Goal: Task Accomplishment & Management: Manage account settings

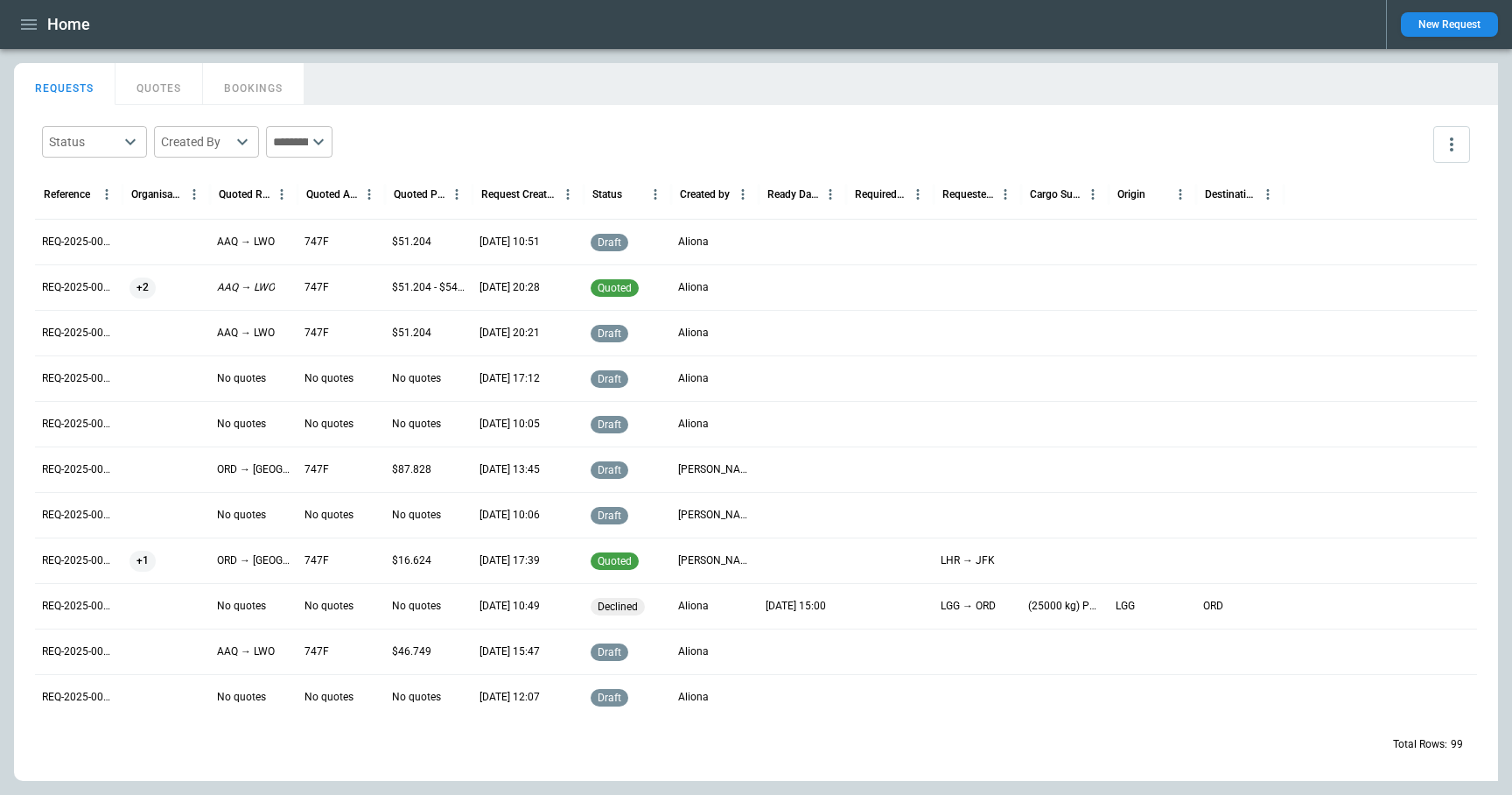
click at [17, 23] on button "button" at bounding box center [29, 24] width 30 height 31
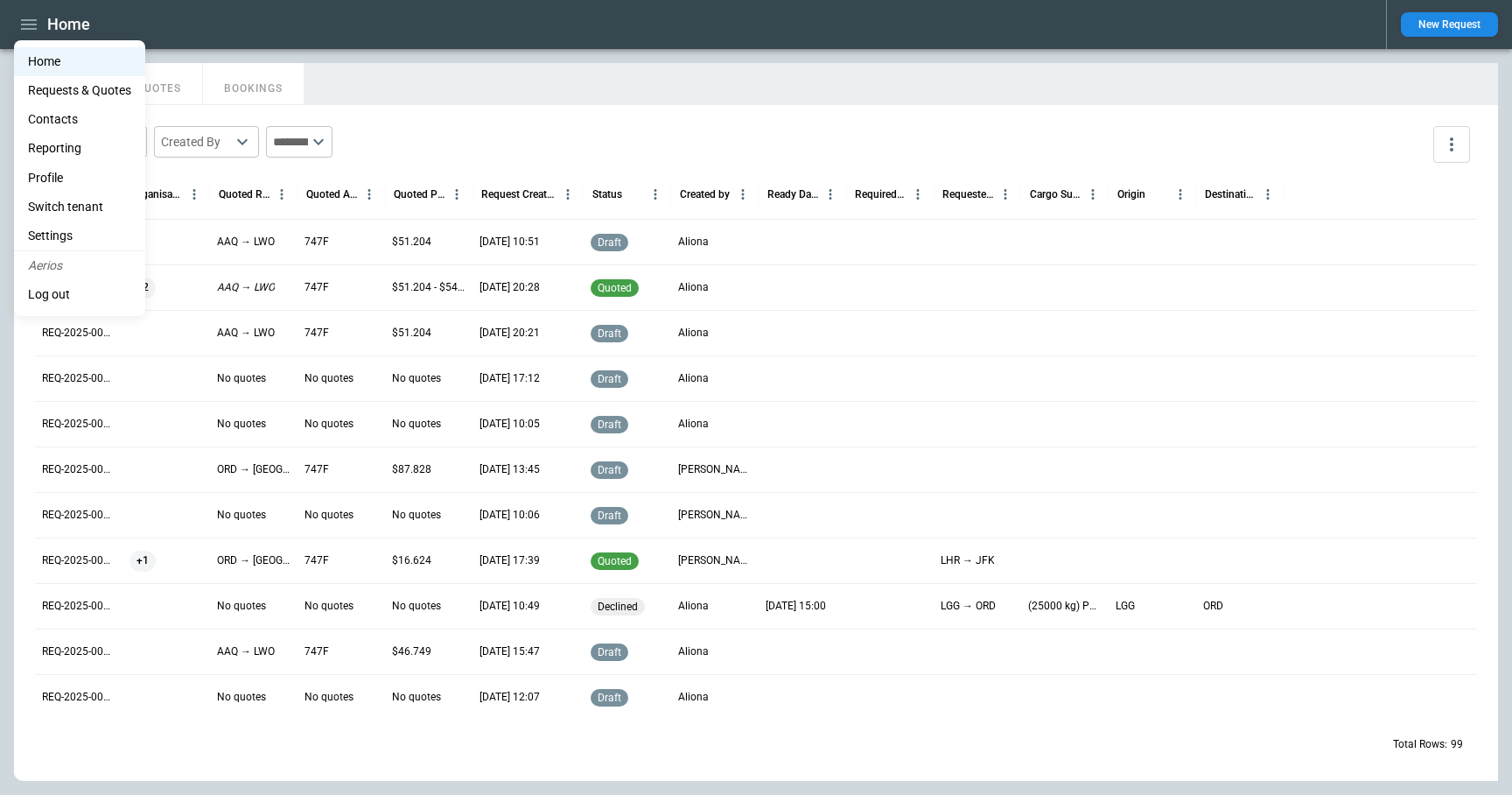
click at [930, 57] on div at bounding box center [756, 398] width 1512 height 795
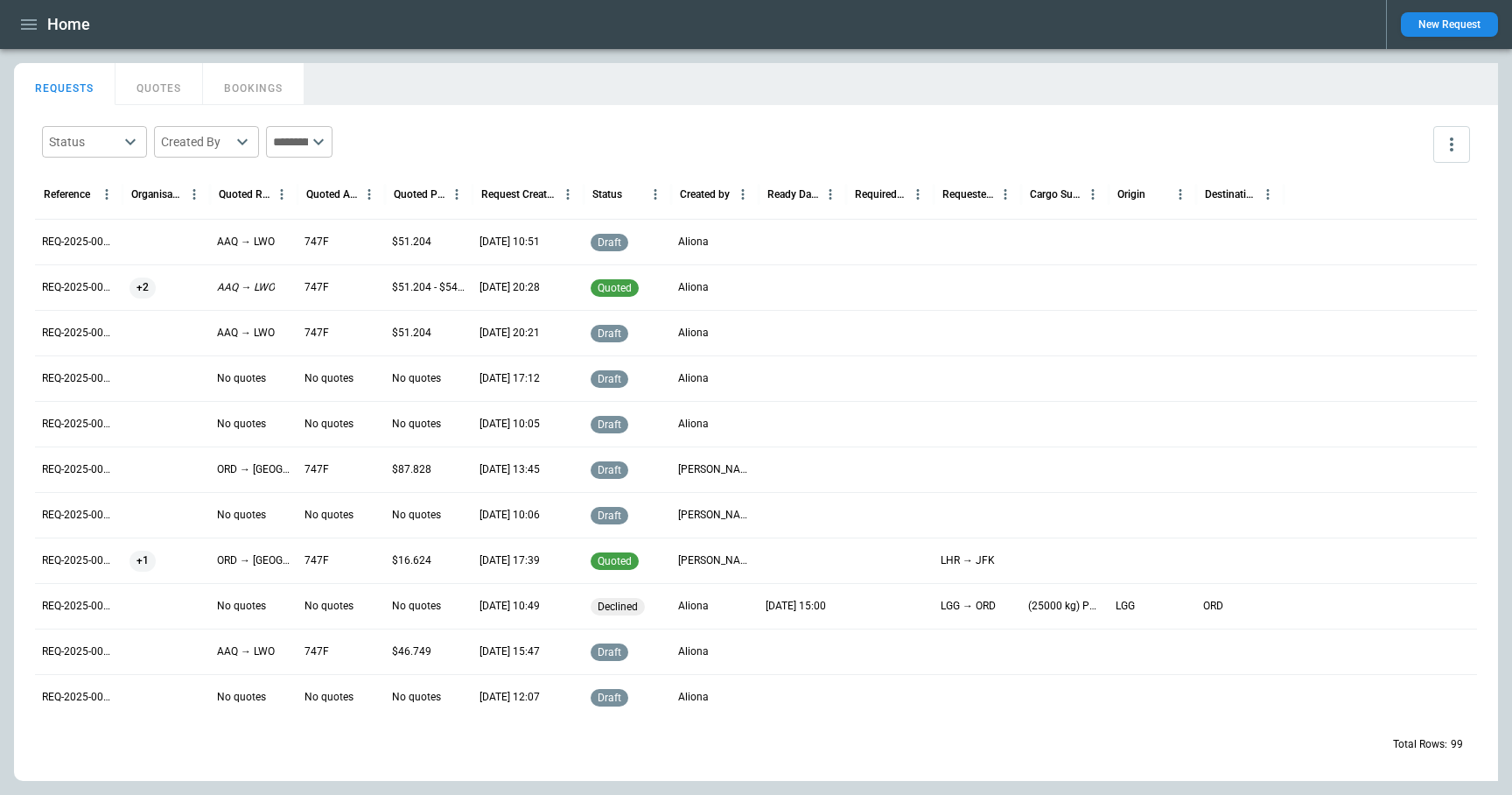
click at [1467, 31] on button "New Request" at bounding box center [1449, 24] width 97 height 24
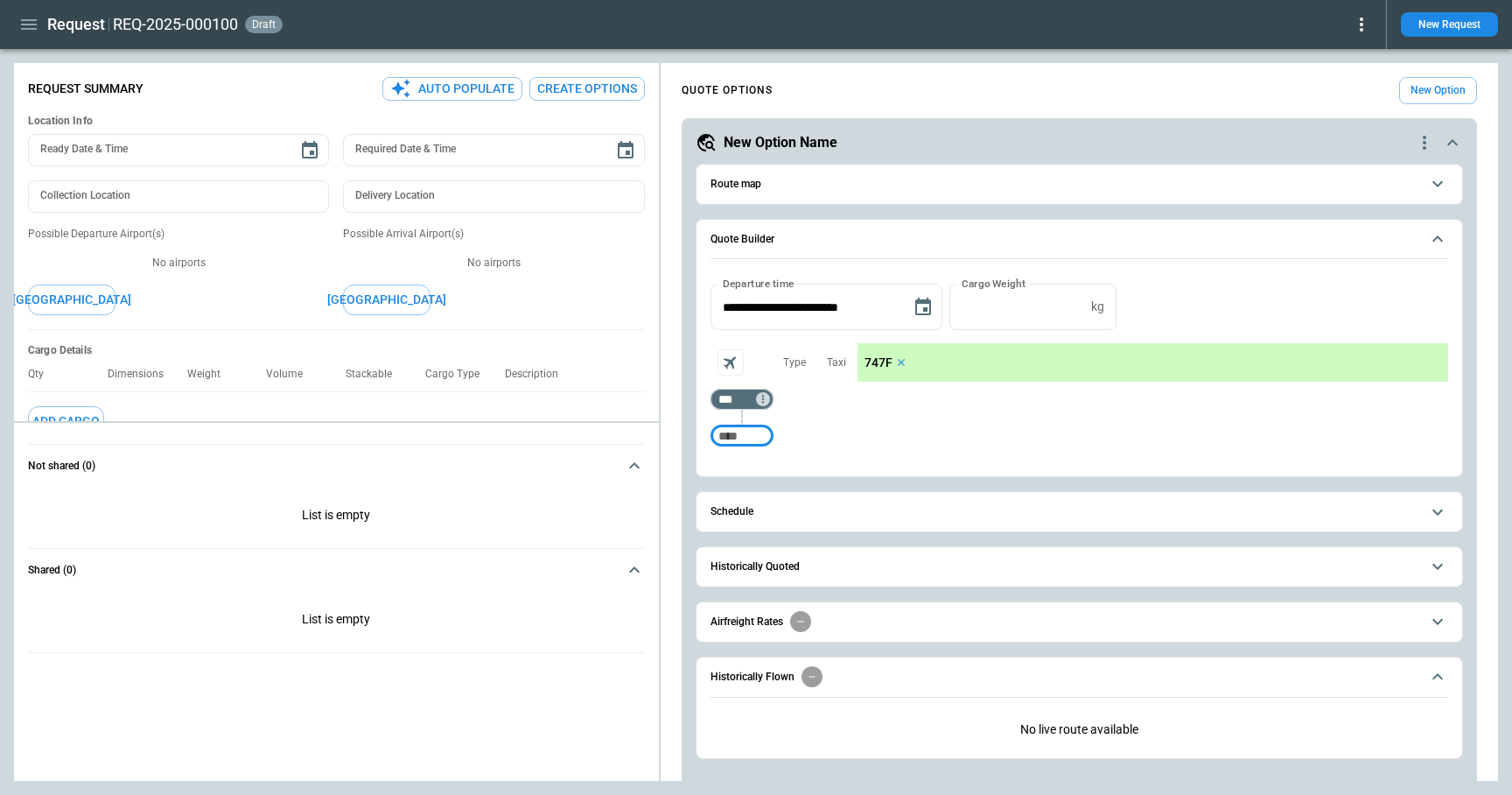
type textarea "*"
click at [820, 516] on span "Schedule" at bounding box center [1065, 512] width 710 height 11
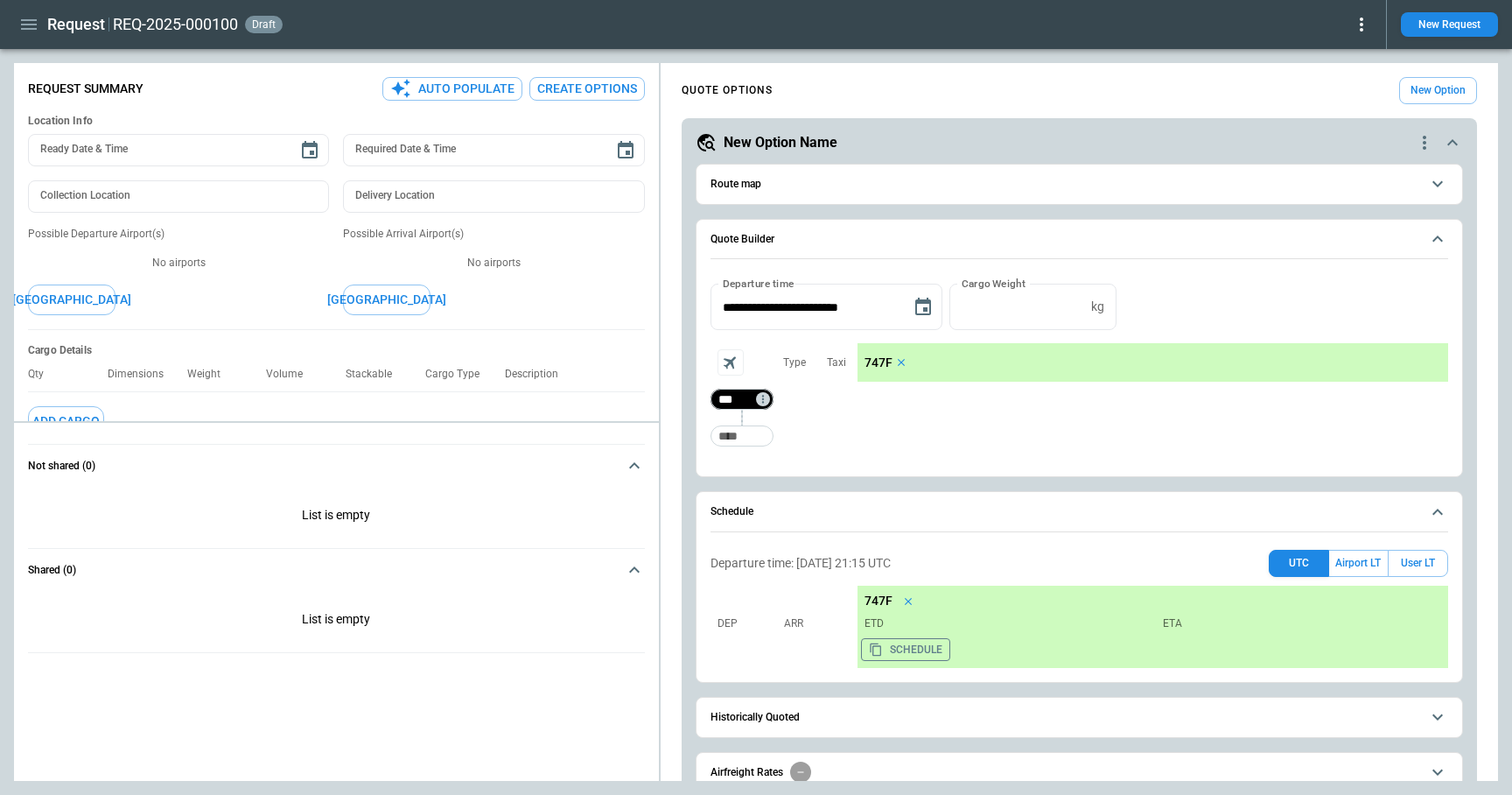
click at [744, 399] on input "***" at bounding box center [738, 398] width 49 height 18
type input "***"
type input "*"
type input "***"
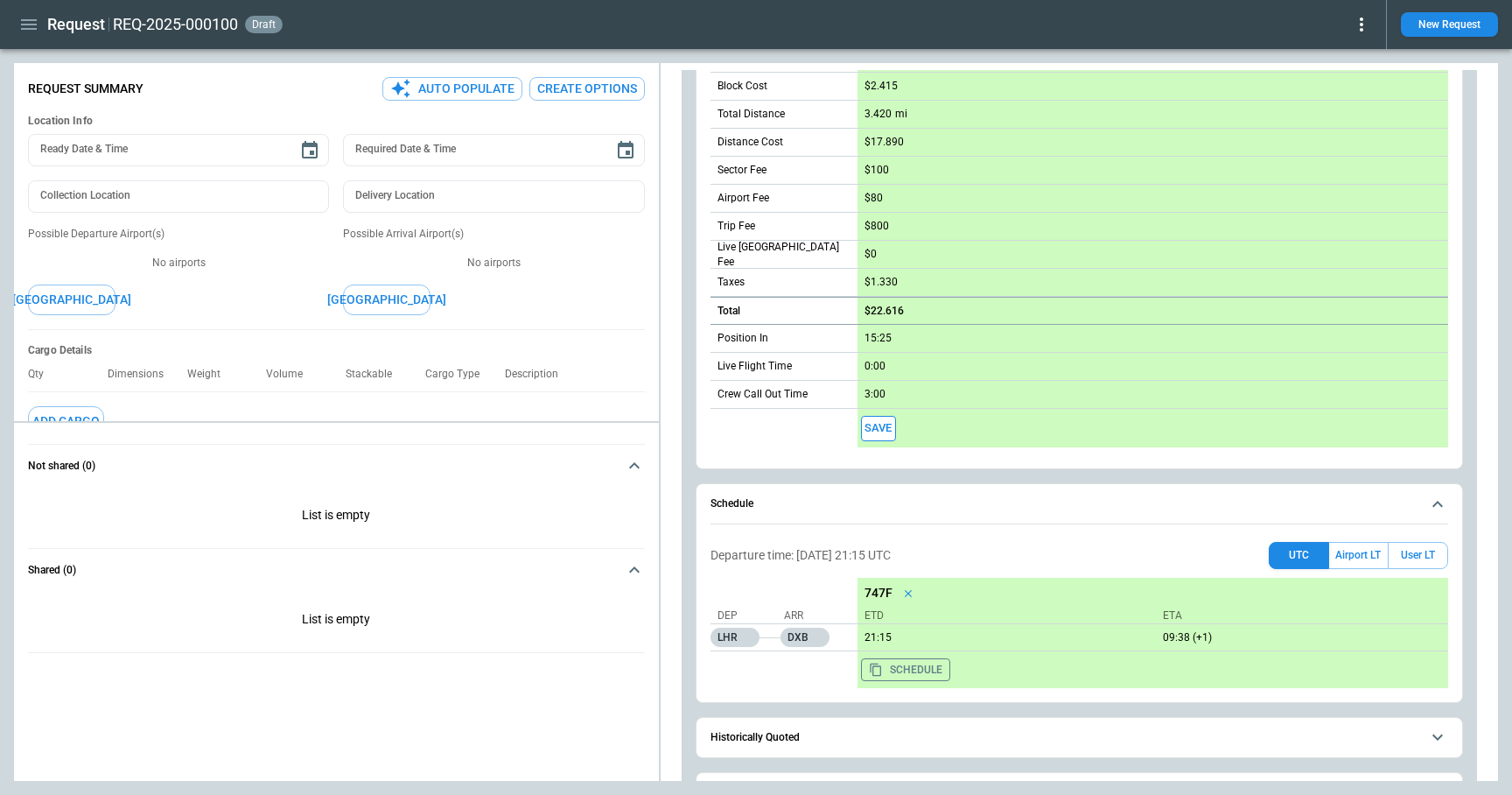
scroll to position [550, 0]
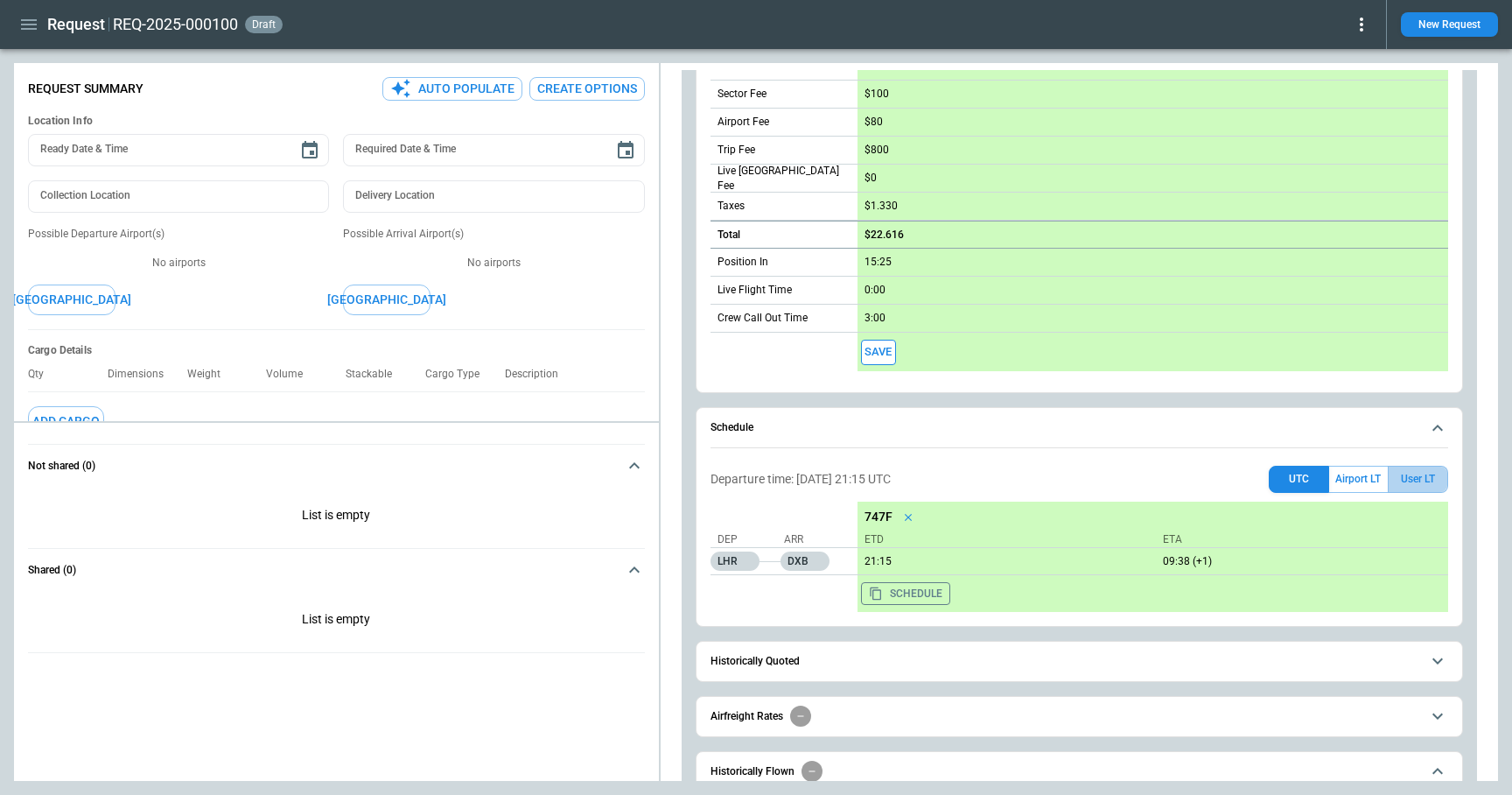
click at [1426, 481] on button "User LT" at bounding box center [1418, 479] width 61 height 27
click at [1287, 480] on button "UTC" at bounding box center [1299, 479] width 61 height 27
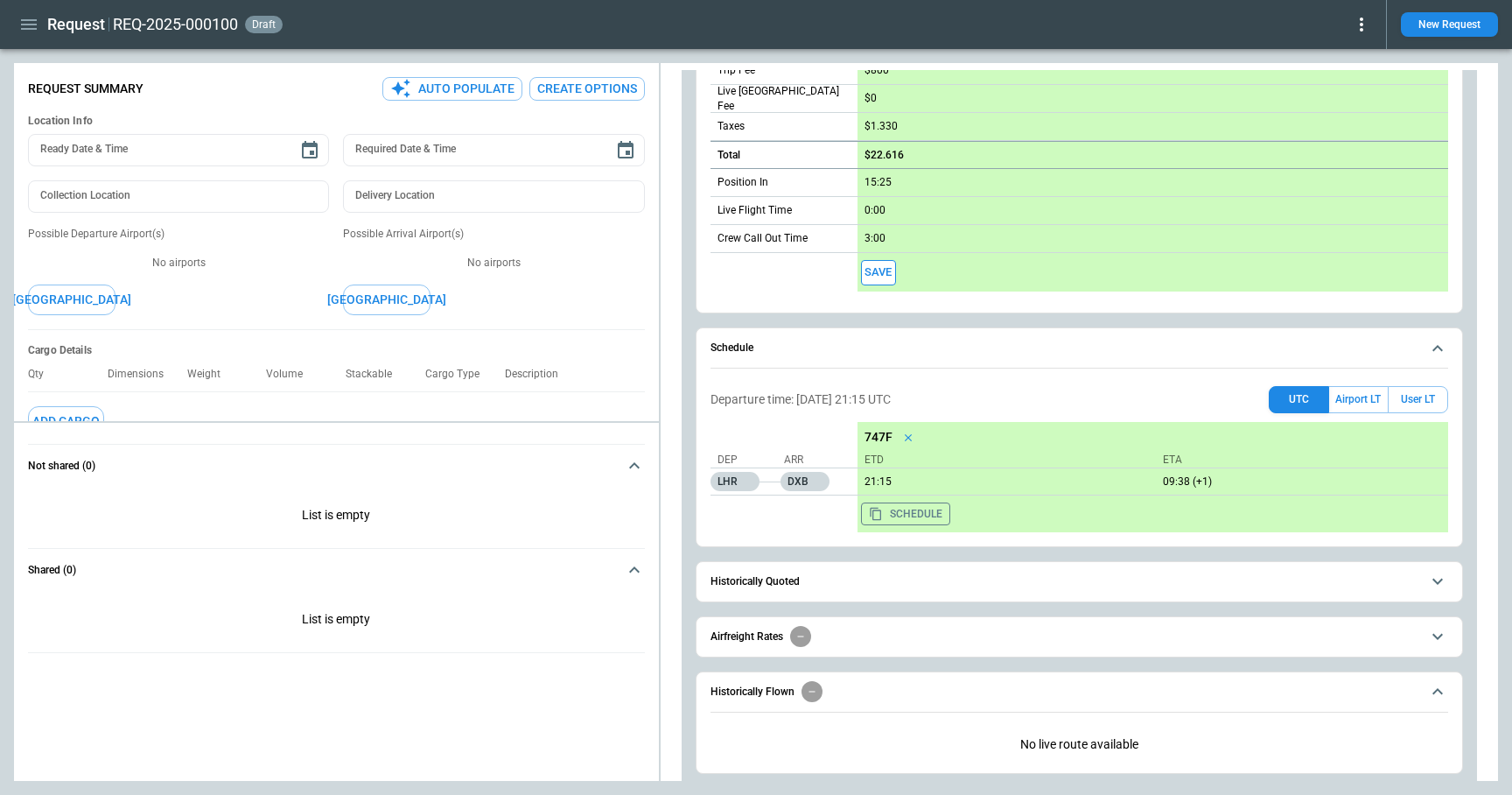
scroll to position [658, 0]
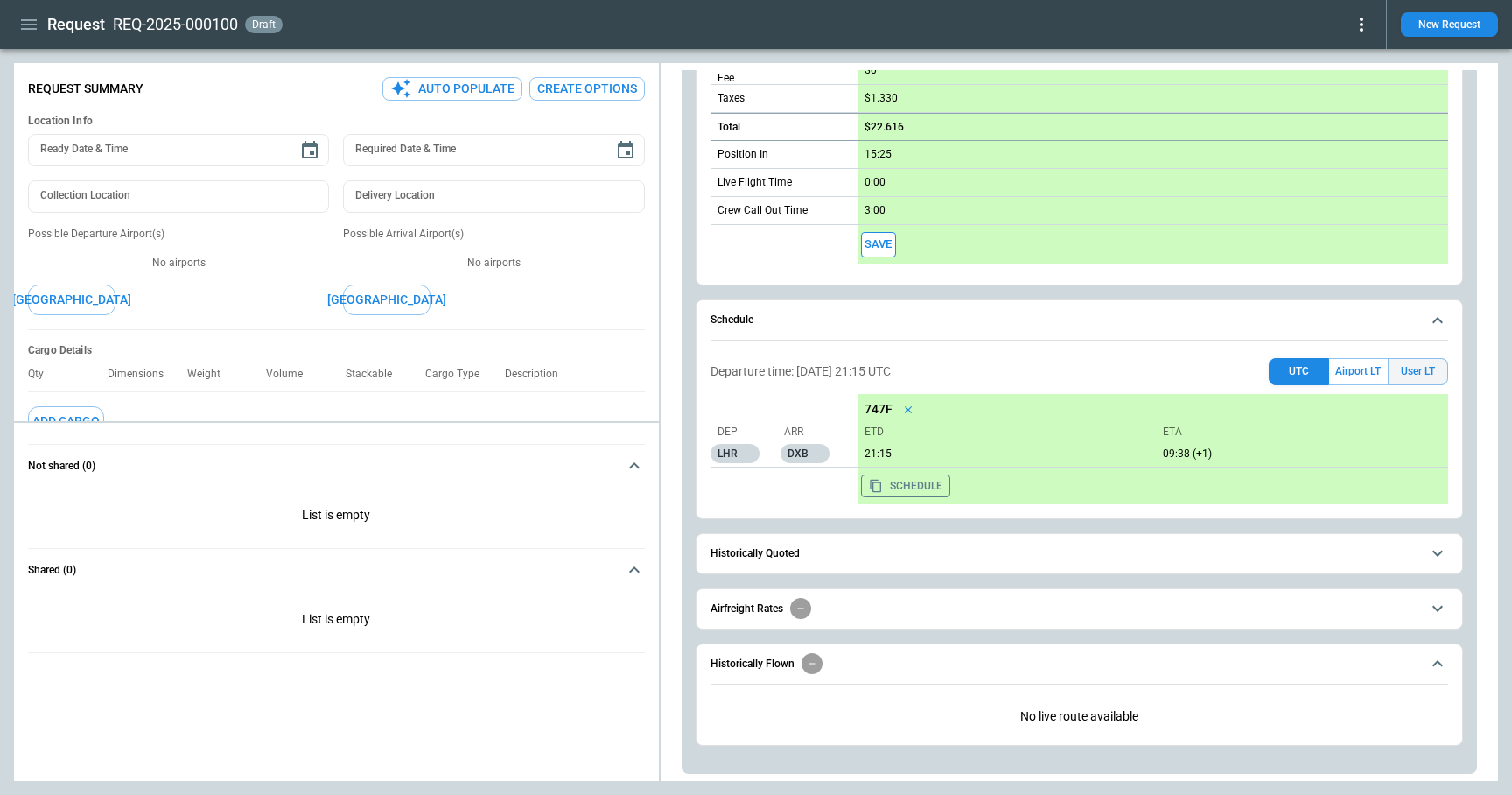
click at [1412, 371] on button "User LT" at bounding box center [1418, 371] width 61 height 27
click at [1362, 372] on button "Airport LT" at bounding box center [1358, 371] width 59 height 27
click at [1417, 369] on button "User LT" at bounding box center [1418, 371] width 61 height 27
drag, startPoint x: 868, startPoint y: 453, endPoint x: 911, endPoint y: 451, distance: 43.0
click at [911, 451] on p "00:15" at bounding box center [1003, 454] width 292 height 13
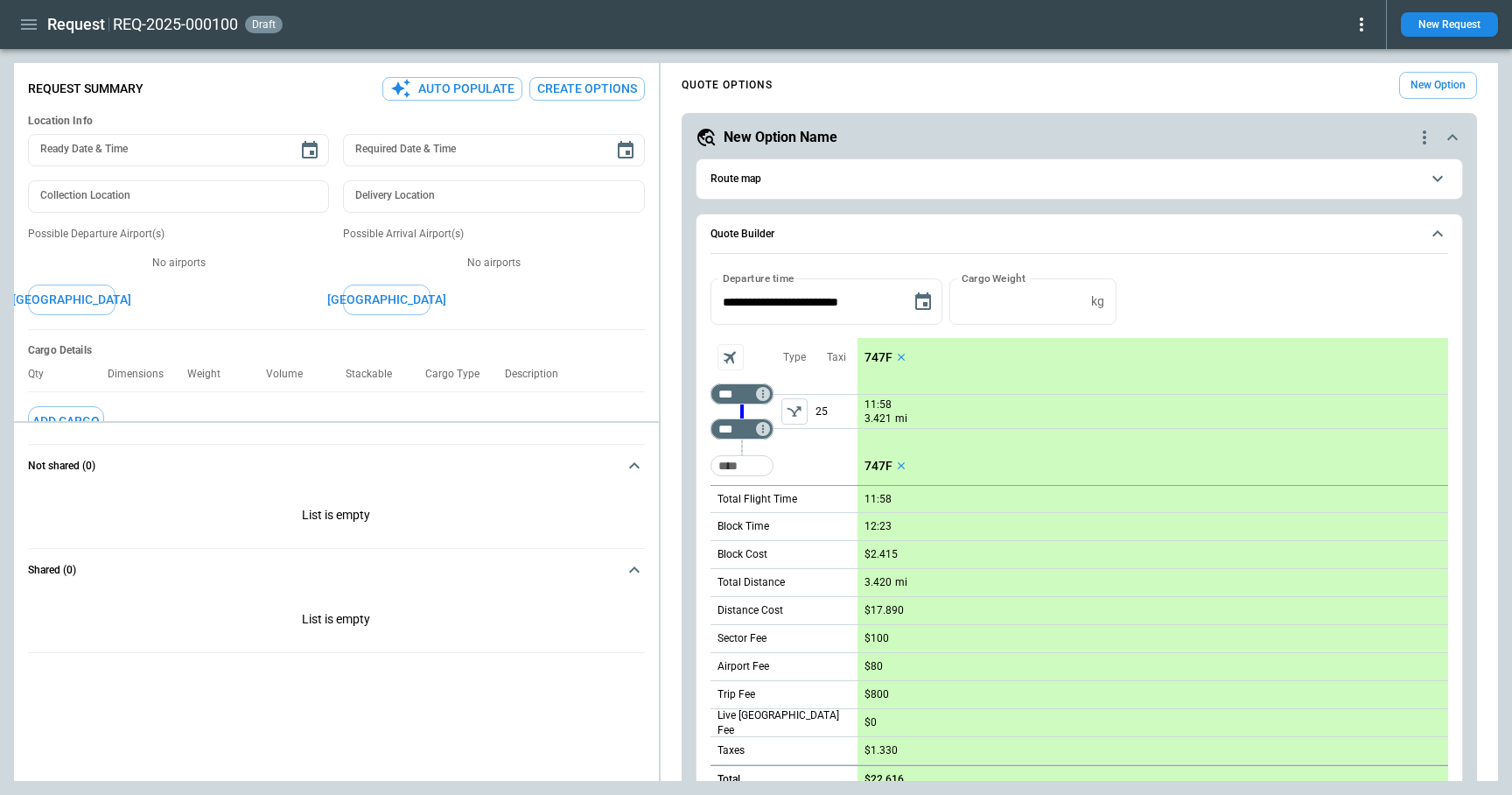
scroll to position [0, 0]
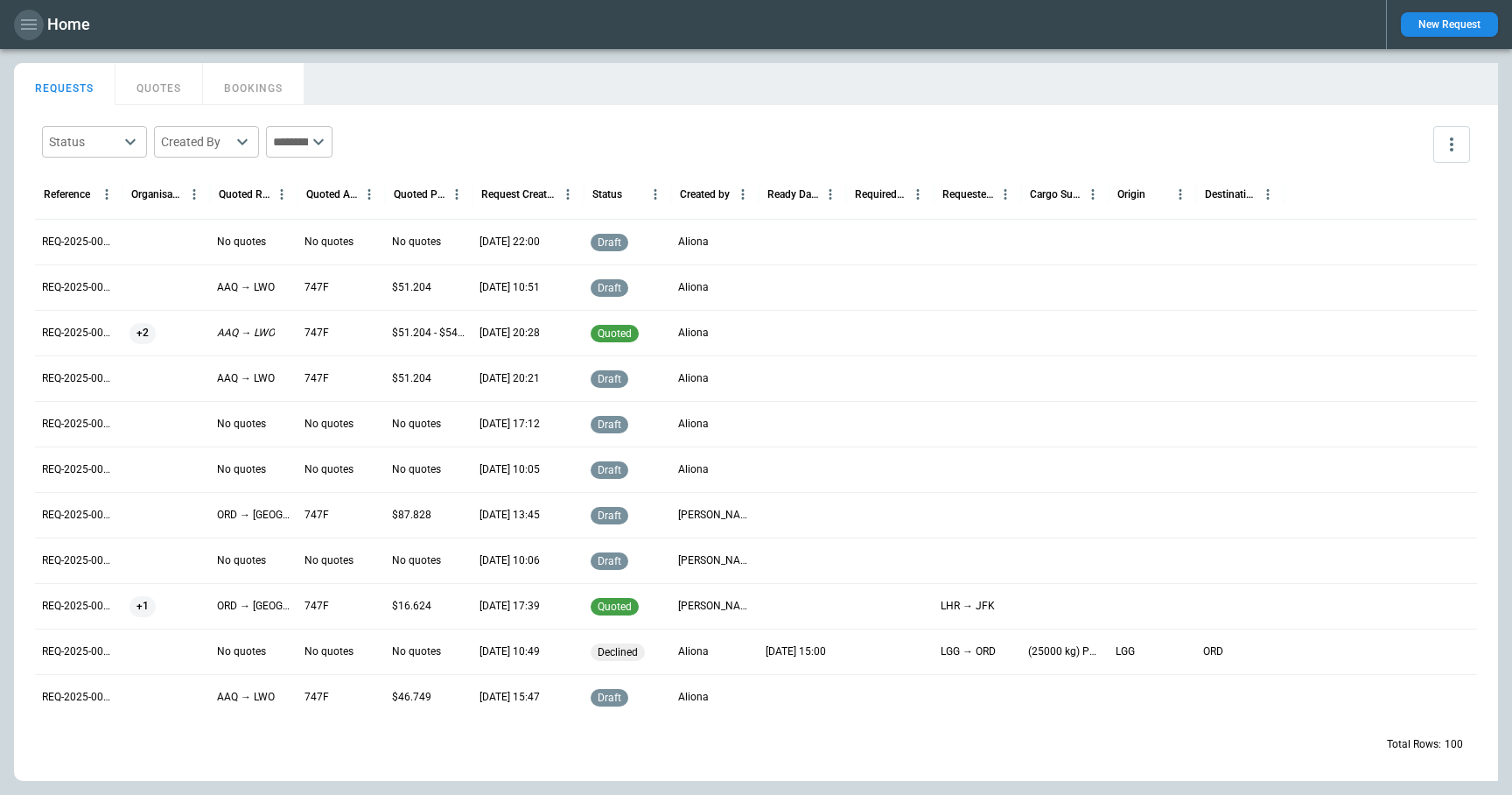
click at [21, 34] on icon "button" at bounding box center [29, 24] width 21 height 21
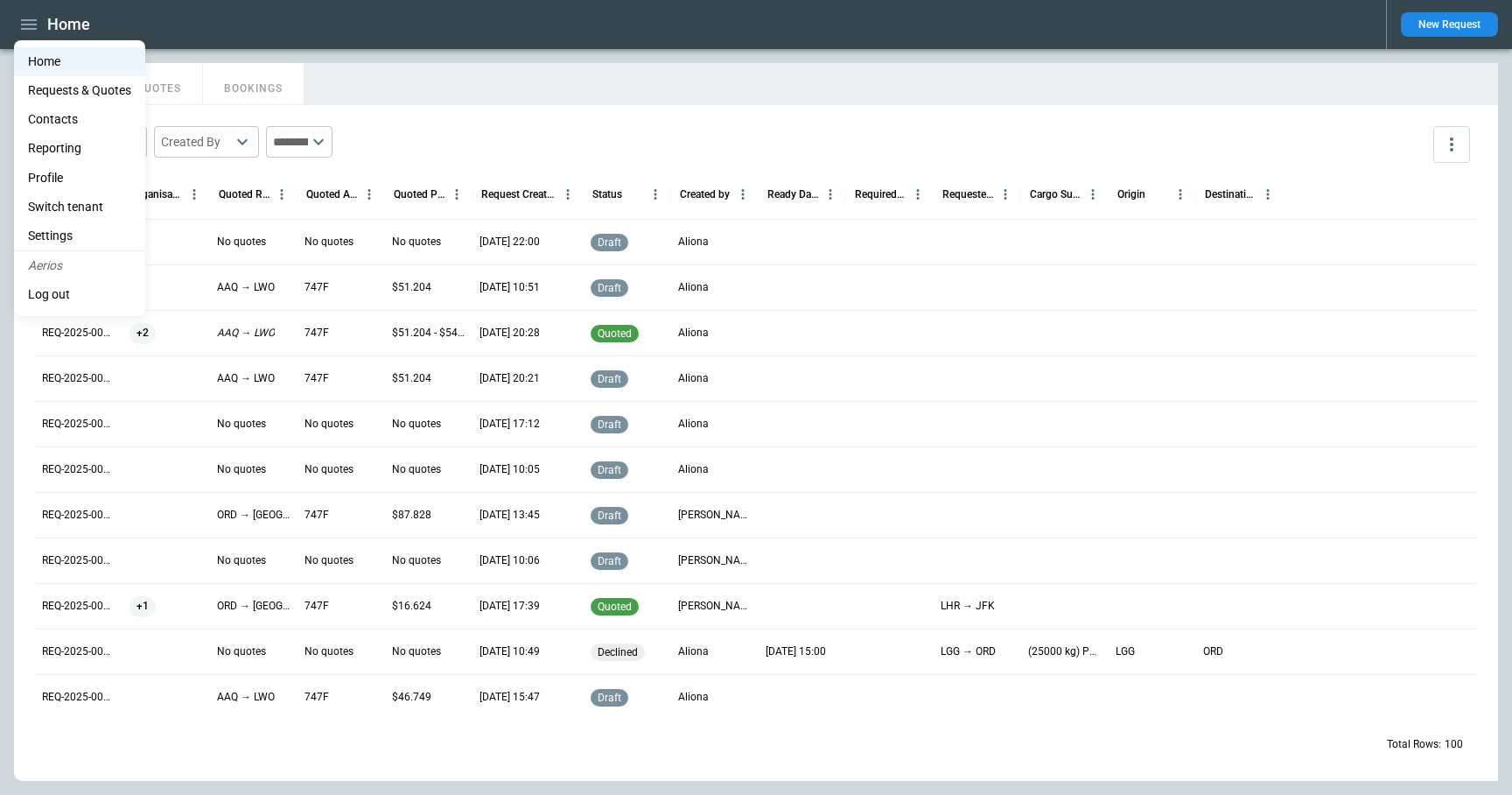
click at [58, 238] on li "Settings" at bounding box center [79, 236] width 131 height 29
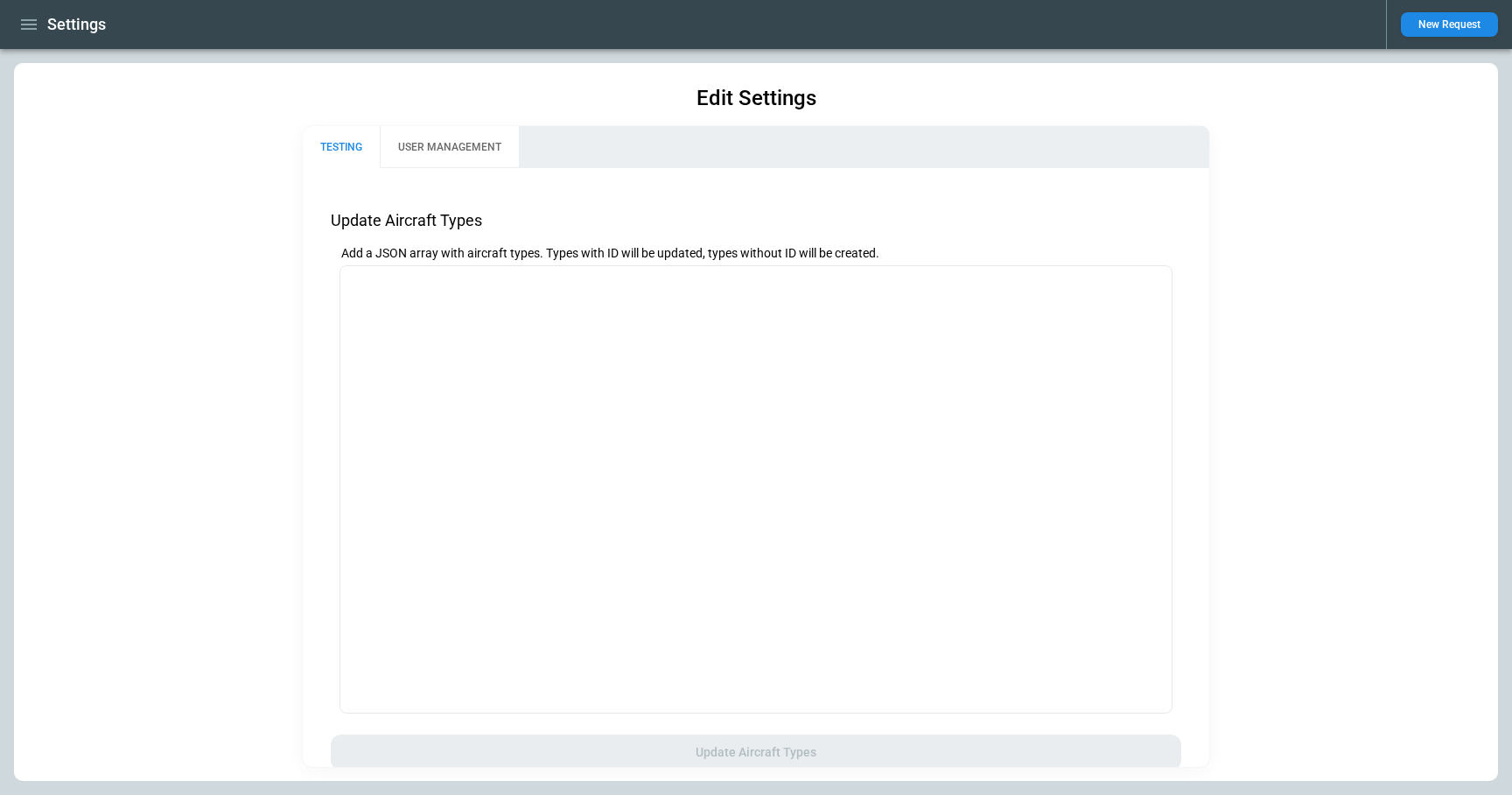
click at [457, 164] on button "USER MANAGEMENT" at bounding box center [449, 147] width 139 height 42
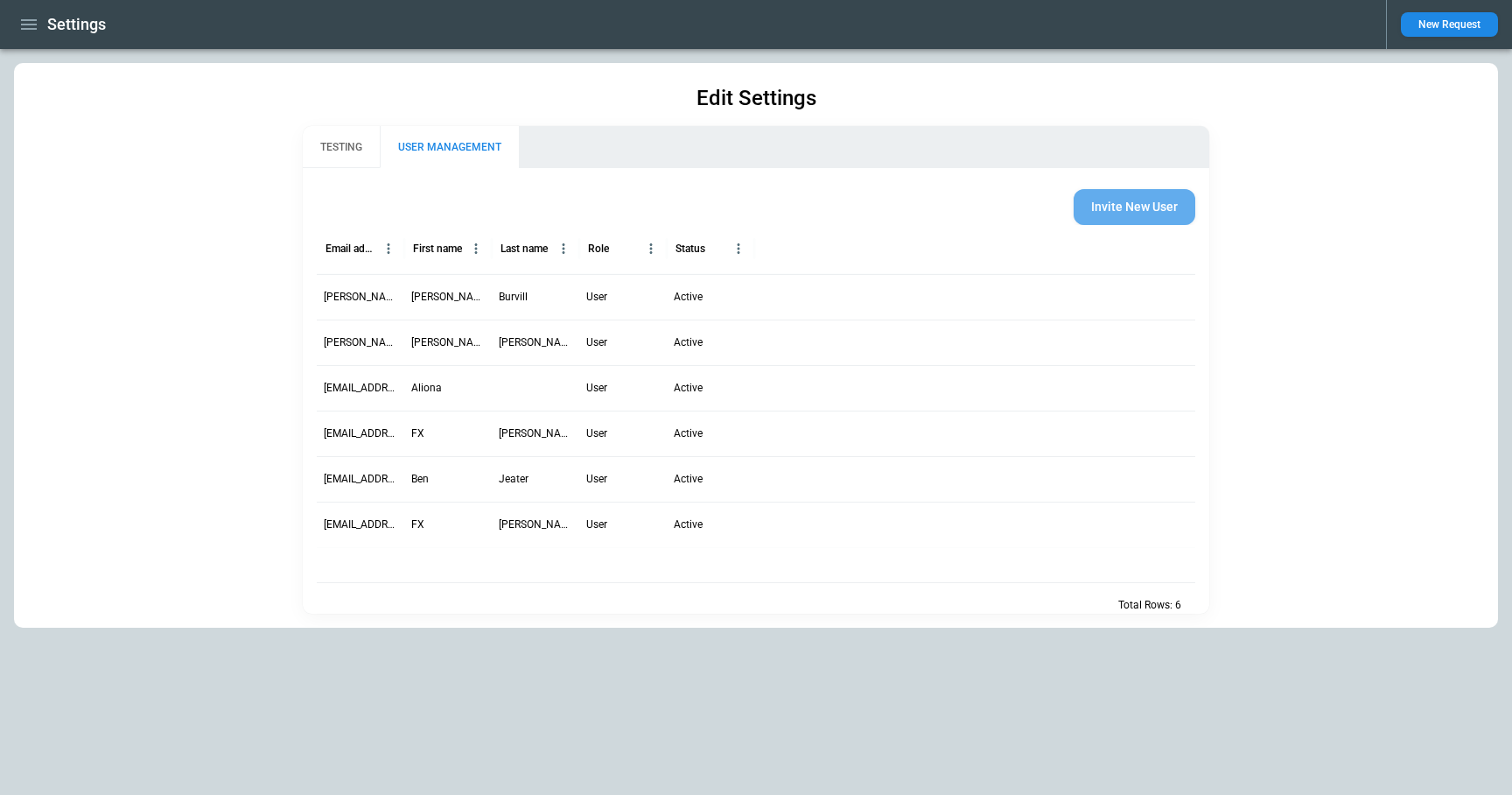
click at [1147, 210] on button "Invite New User" at bounding box center [1134, 207] width 122 height 36
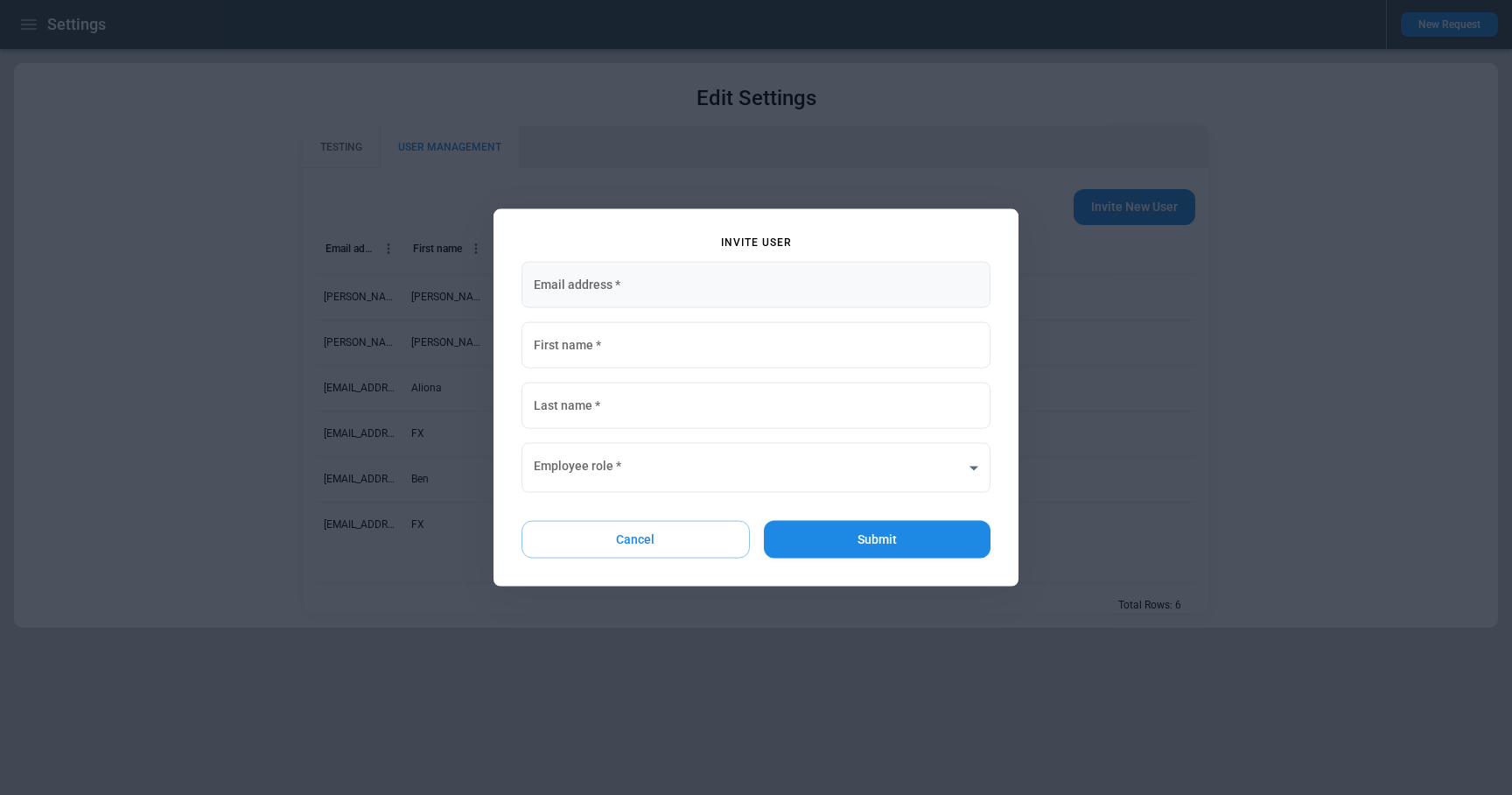
click at [686, 268] on input "Email address   *" at bounding box center [756, 285] width 468 height 47
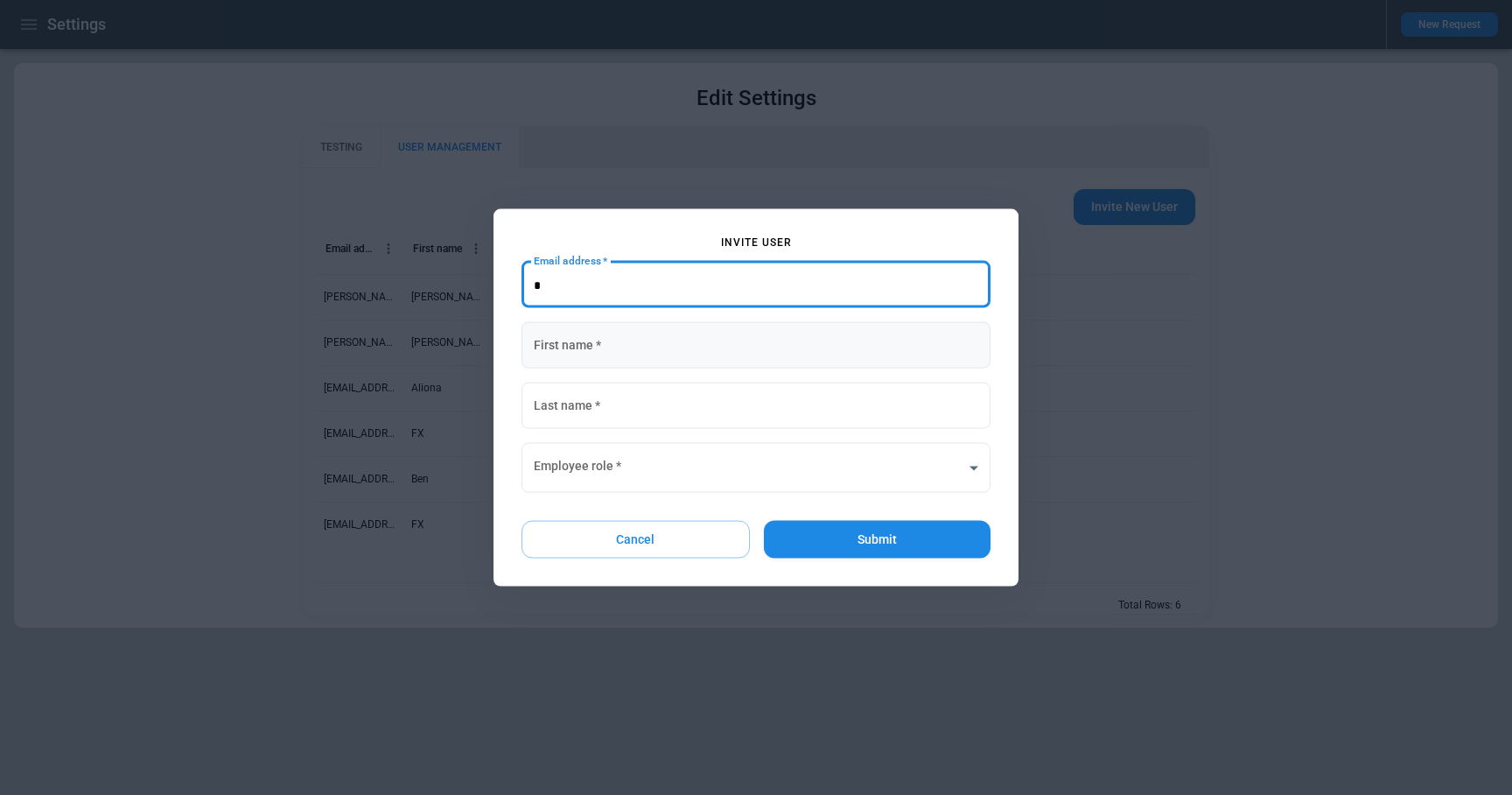
type input "*"
click at [669, 330] on input "First name   *" at bounding box center [756, 345] width 468 height 47
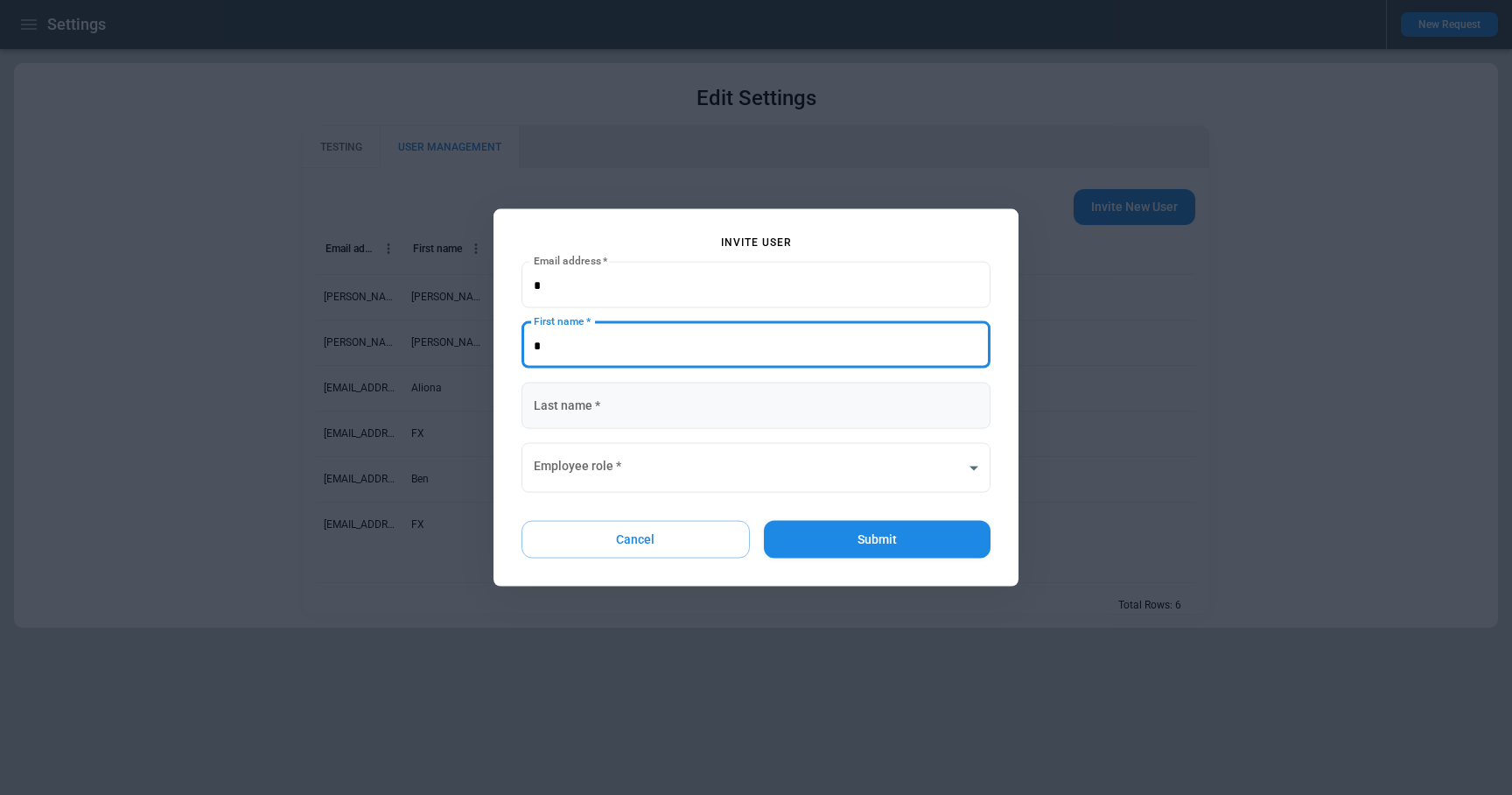
type input "*"
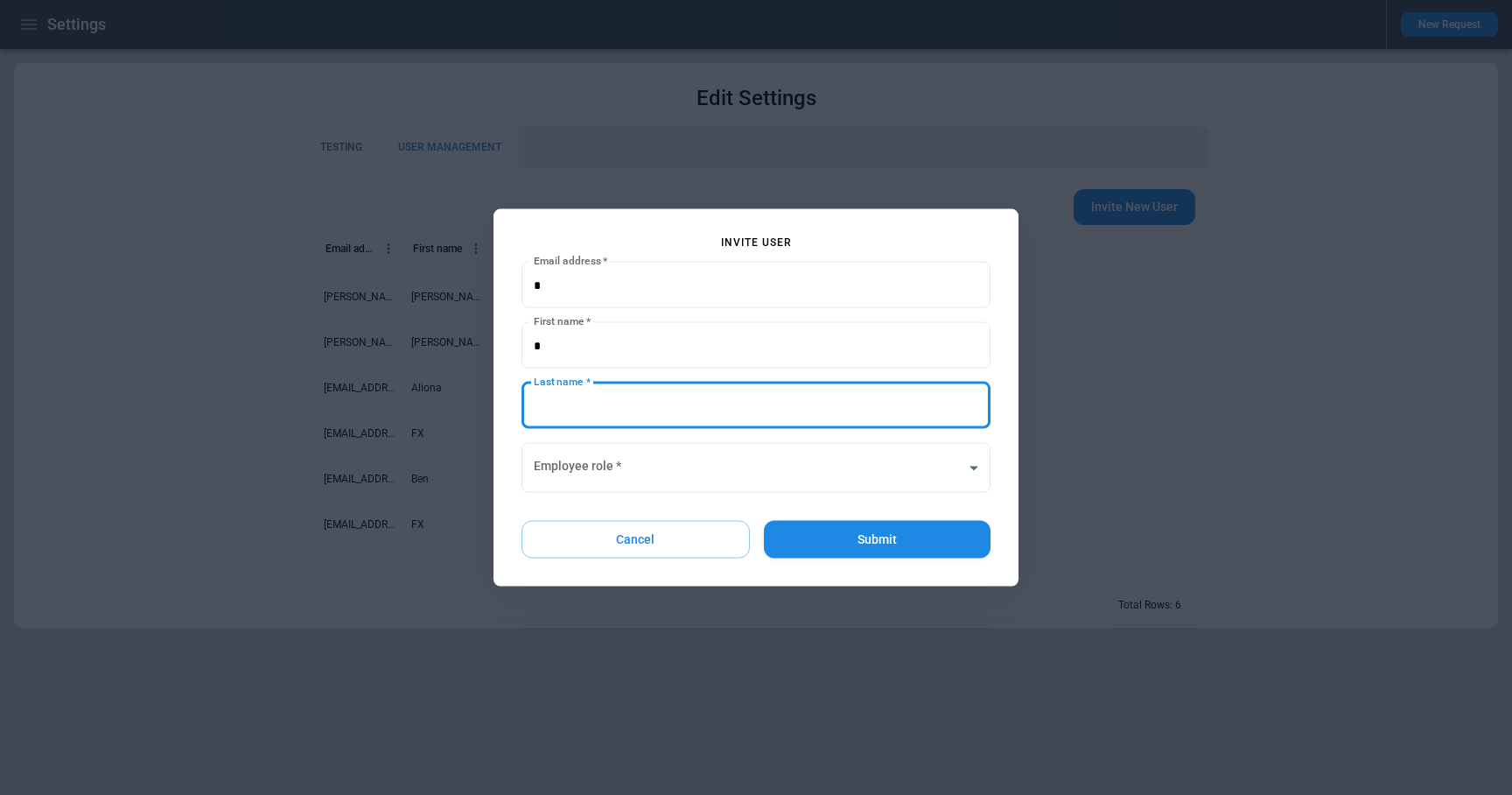
click at [661, 405] on input "Last name   *" at bounding box center [756, 406] width 468 height 47
type input "*"
click at [701, 473] on body "Settings New Request Edit Settings TESTING USER MANAGEMENT Invite New User Emai…" at bounding box center [756, 398] width 1512 height 795
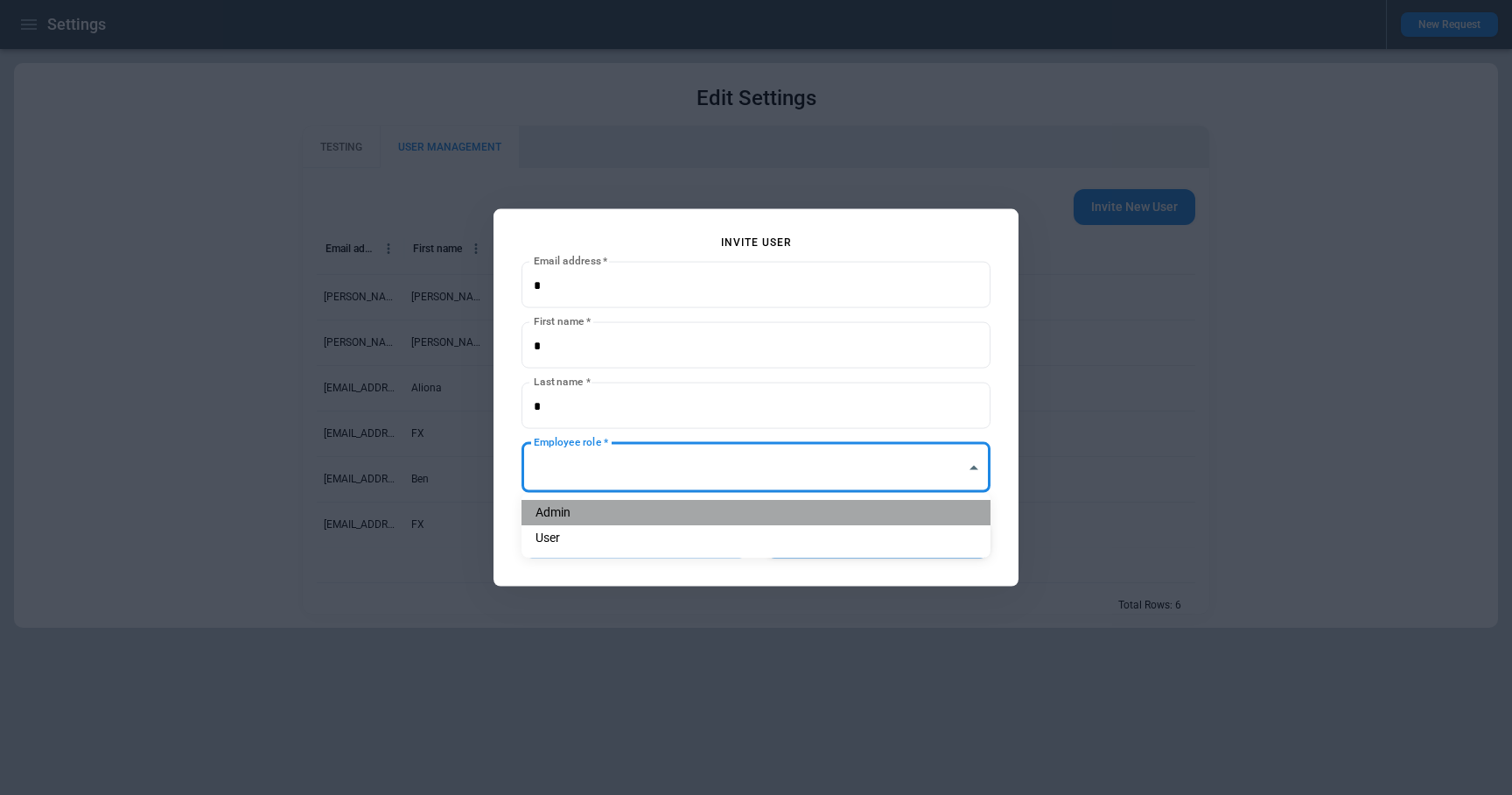
click at [695, 504] on li "Admin" at bounding box center [756, 512] width 468 height 25
type input "**********"
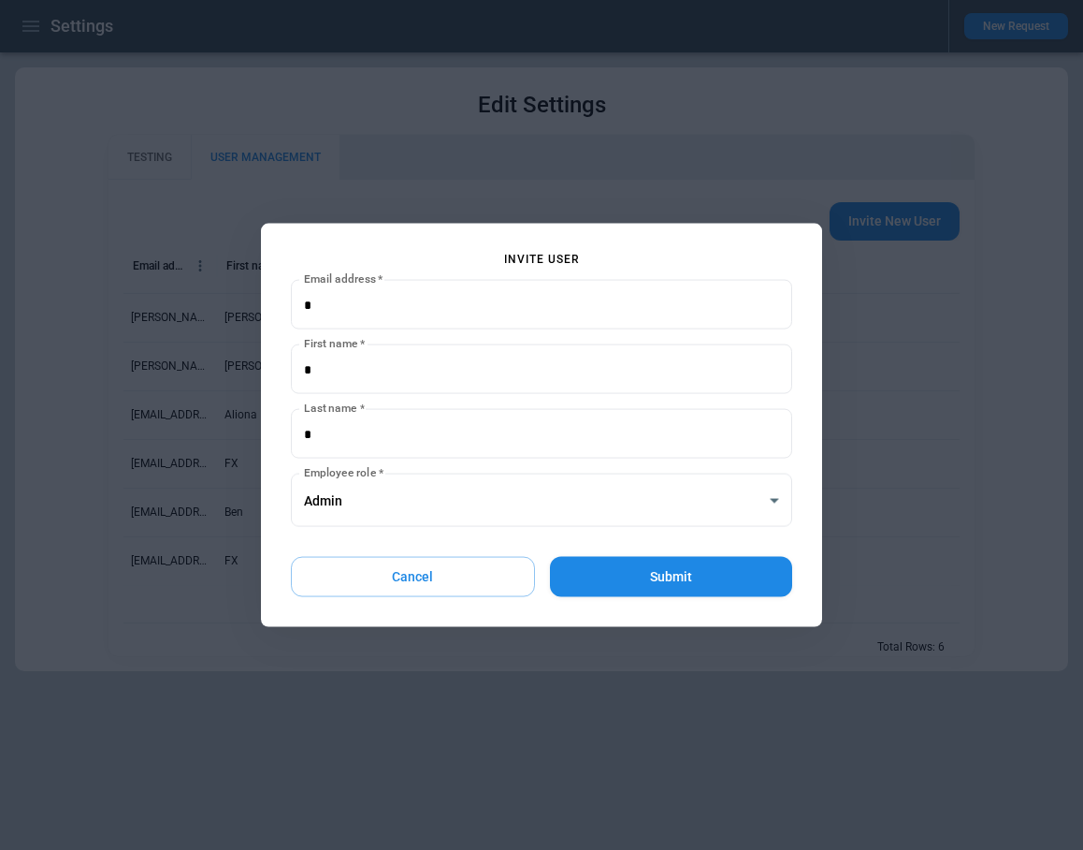
click at [642, 578] on button "Submit" at bounding box center [671, 577] width 242 height 40
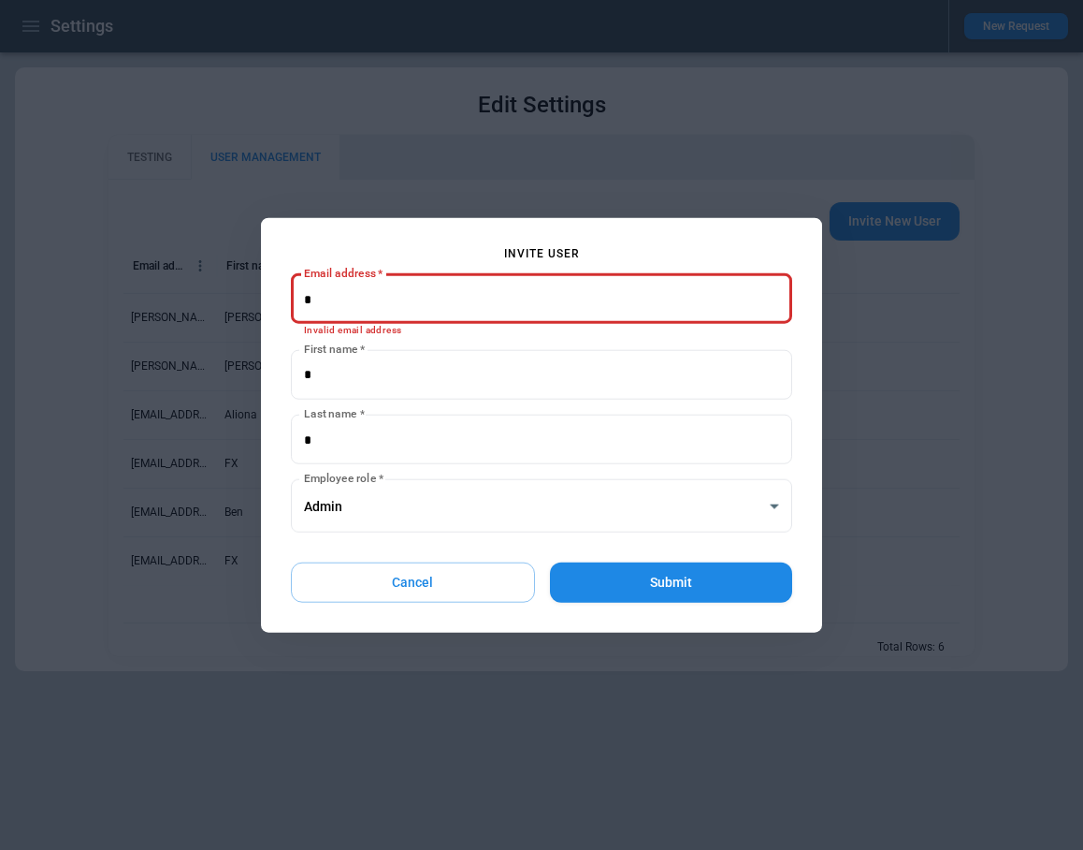
click at [462, 585] on button "Cancel" at bounding box center [413, 582] width 244 height 40
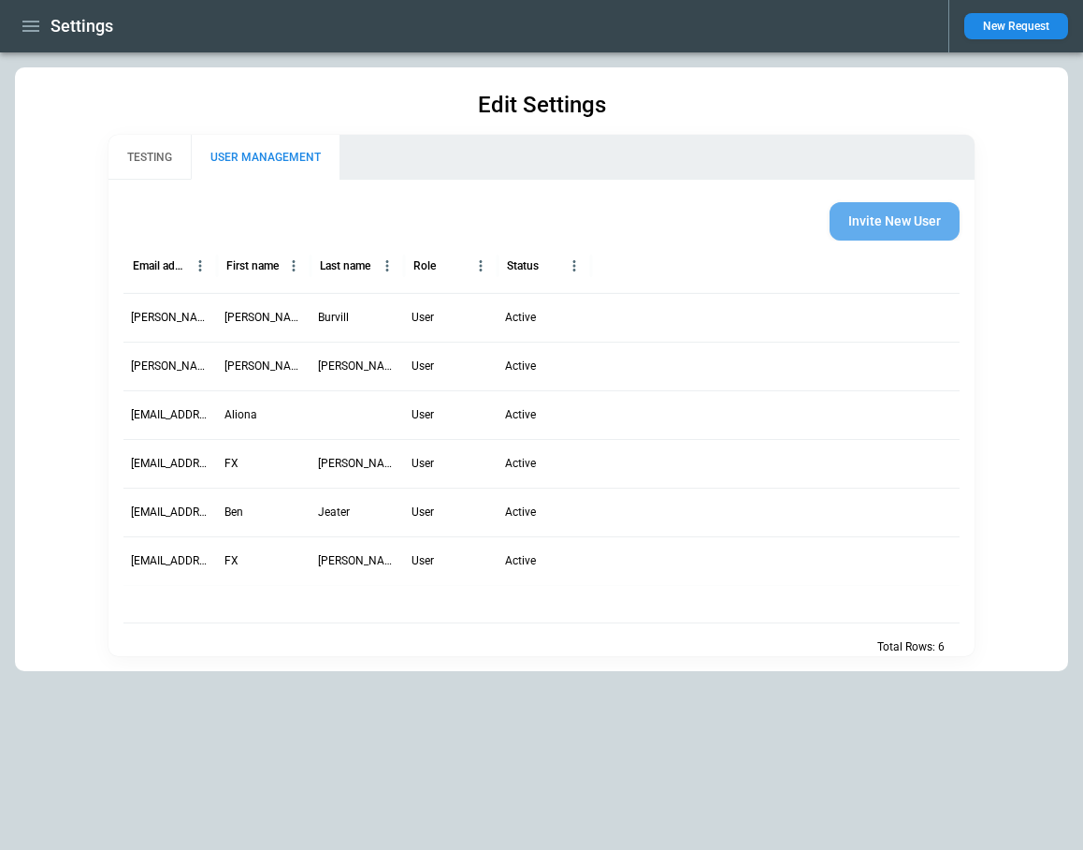
click at [856, 224] on button "Invite New User" at bounding box center [895, 221] width 130 height 38
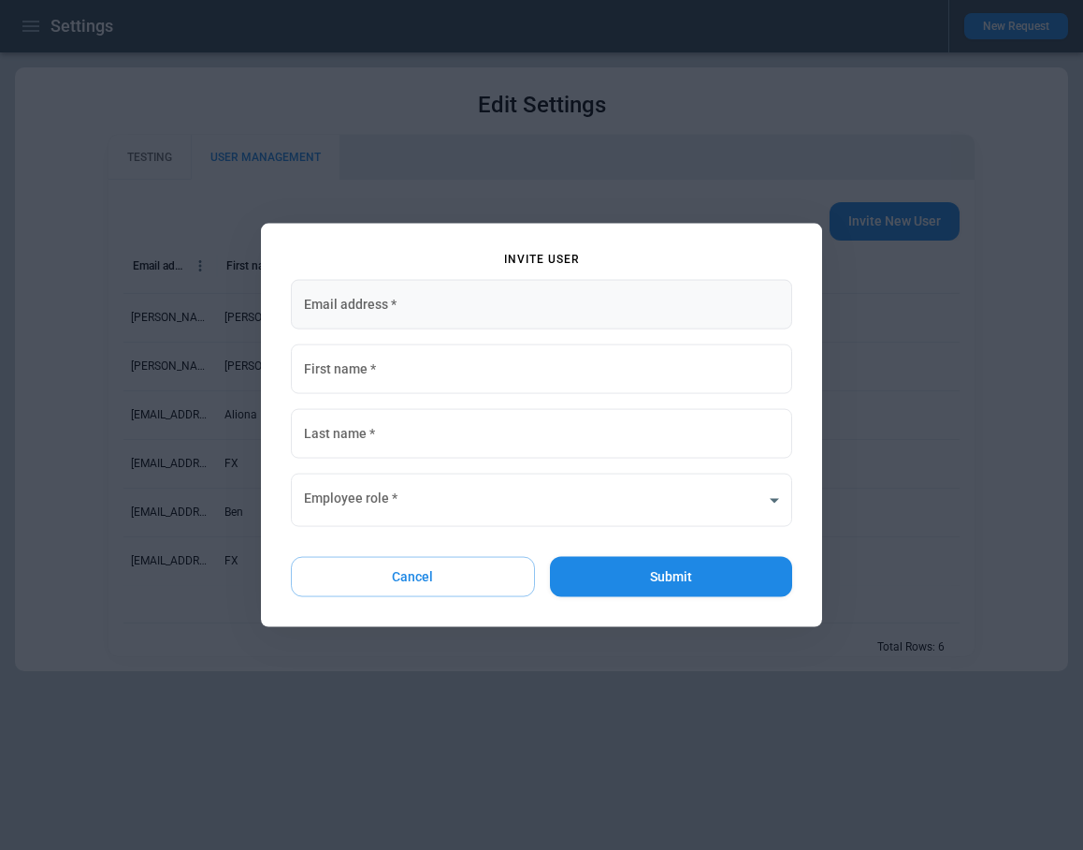
click at [467, 317] on input "Email address   *" at bounding box center [541, 305] width 501 height 50
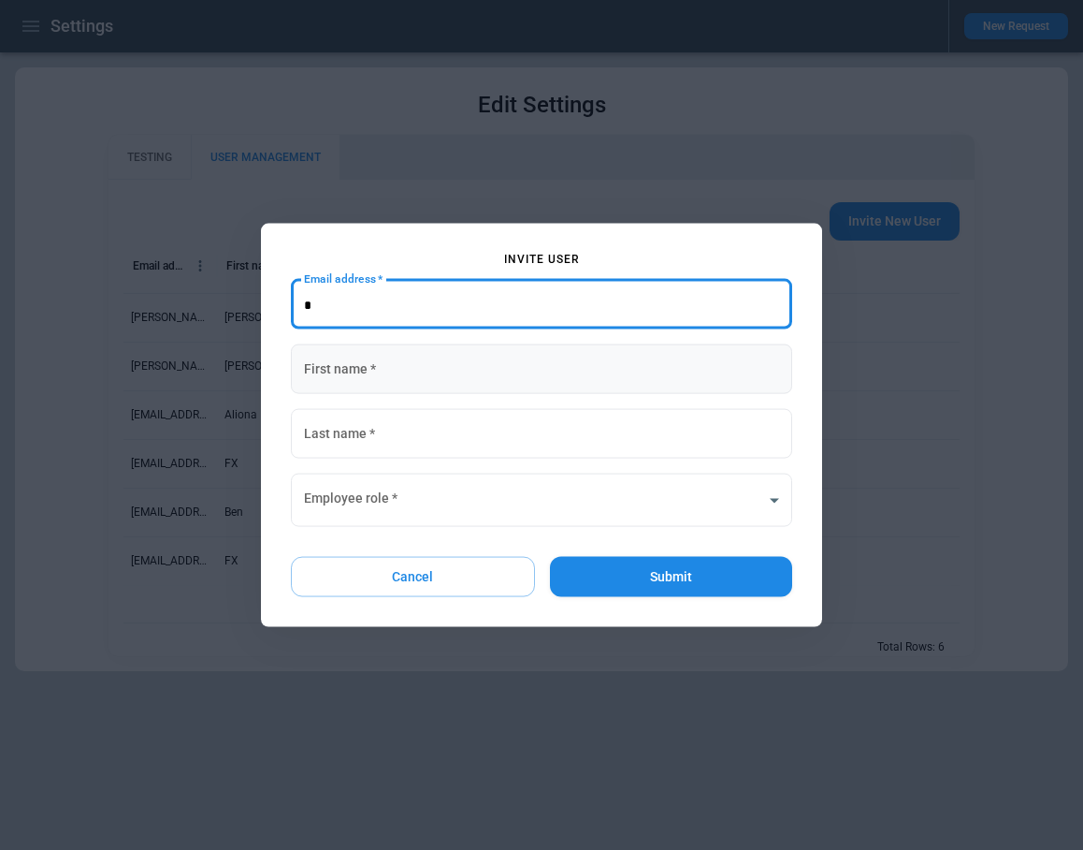
type input "*"
click at [443, 386] on input "First name   *" at bounding box center [541, 369] width 501 height 50
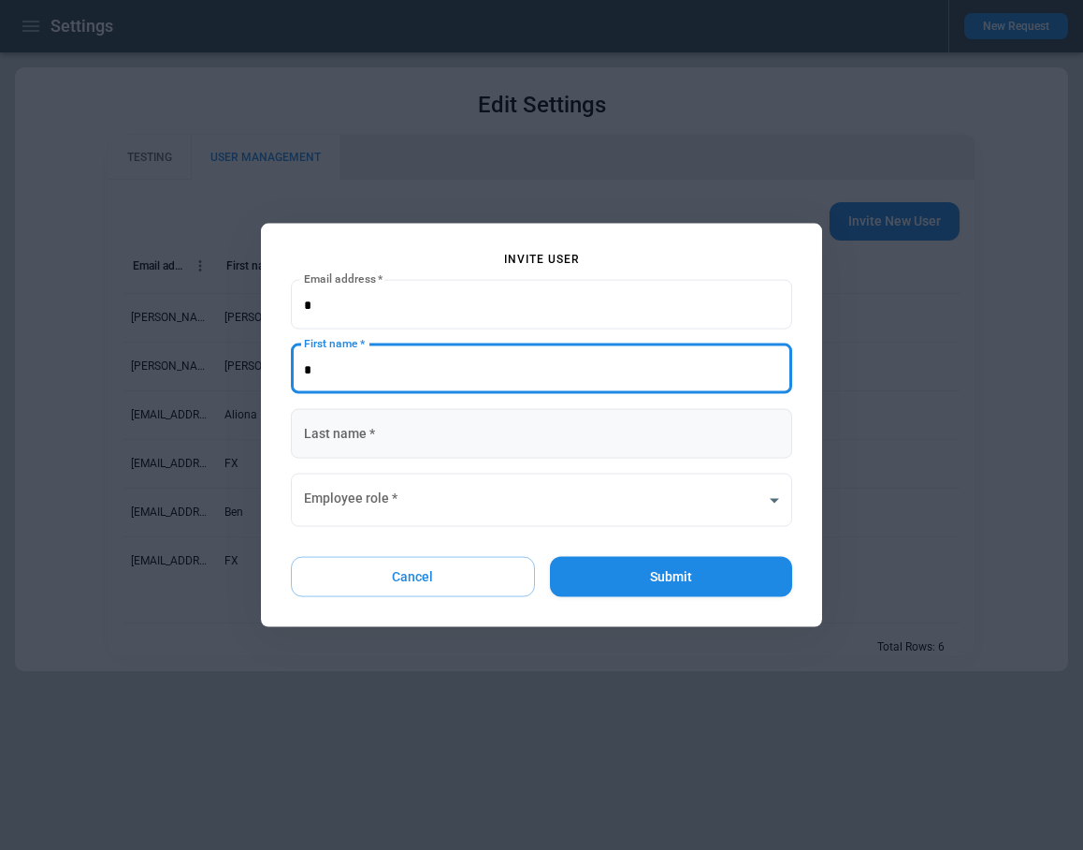
type input "*"
click at [415, 445] on input "Last name   *" at bounding box center [541, 434] width 501 height 50
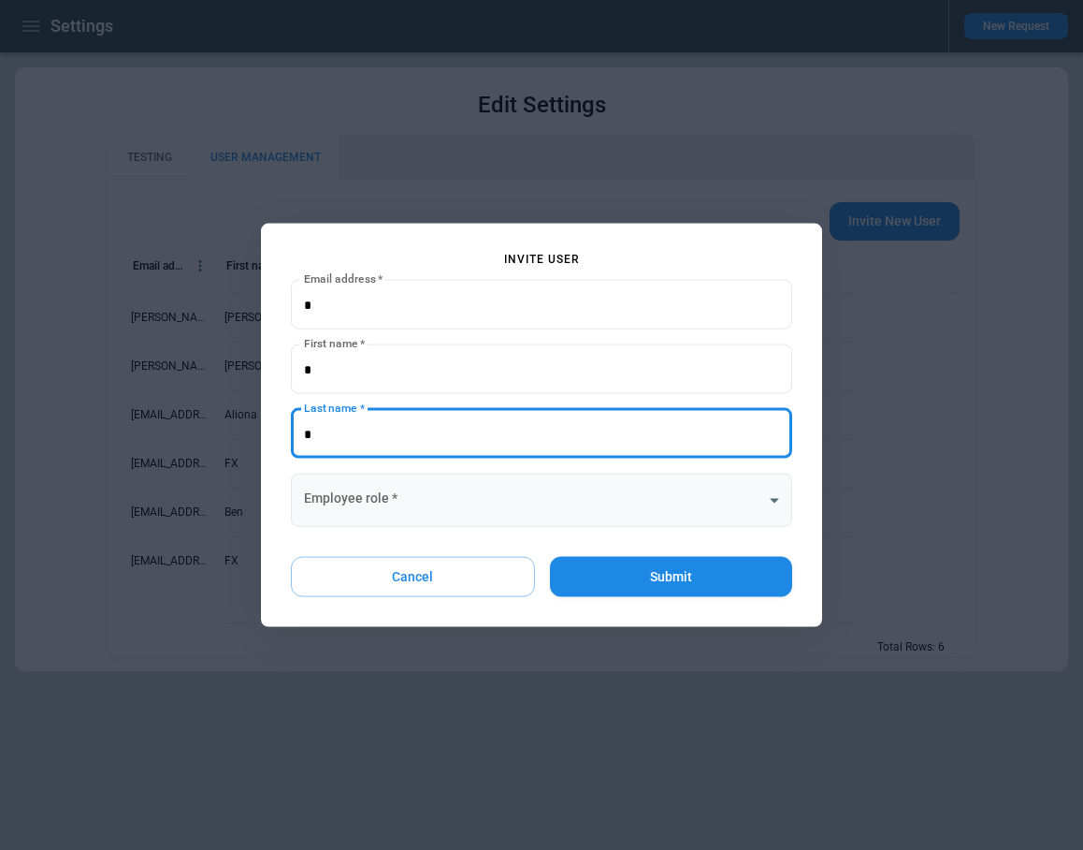
type input "*"
click at [422, 480] on body "Settings New Request Edit Settings TESTING USER MANAGEMENT Invite New User Emai…" at bounding box center [541, 425] width 1083 height 850
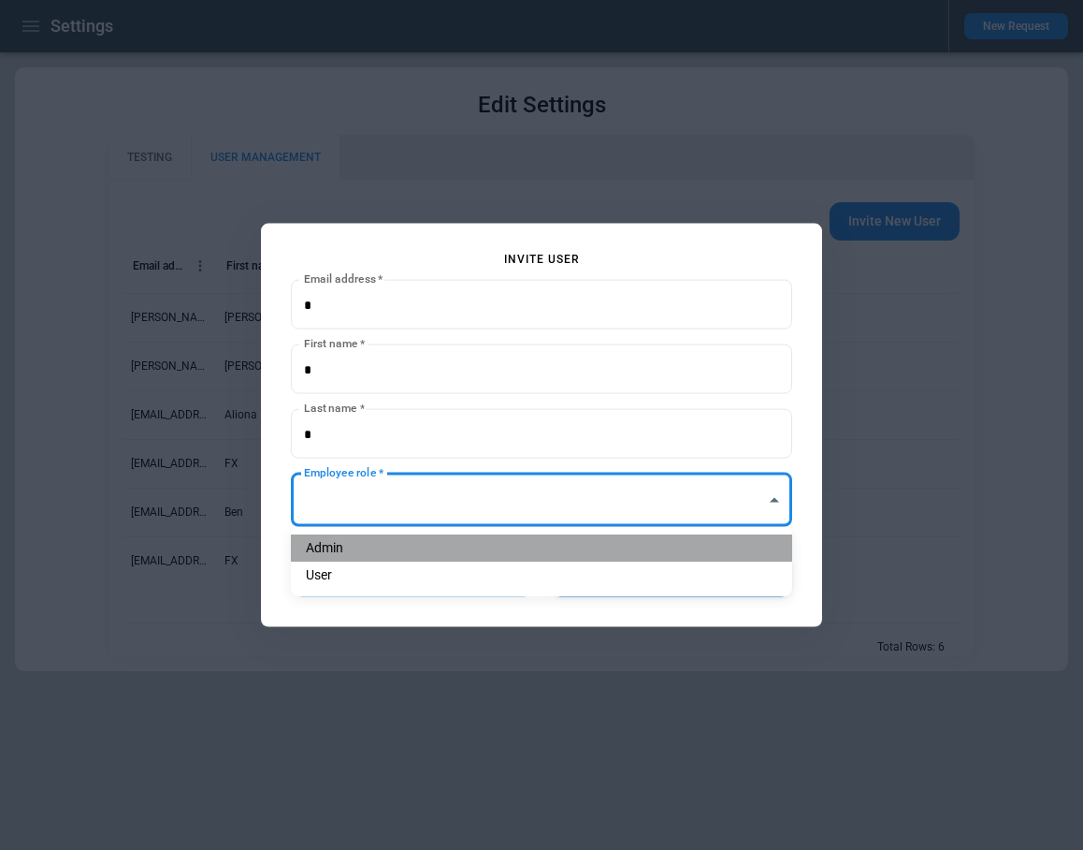
click at [419, 543] on li "Admin" at bounding box center [541, 547] width 501 height 27
type input "**********"
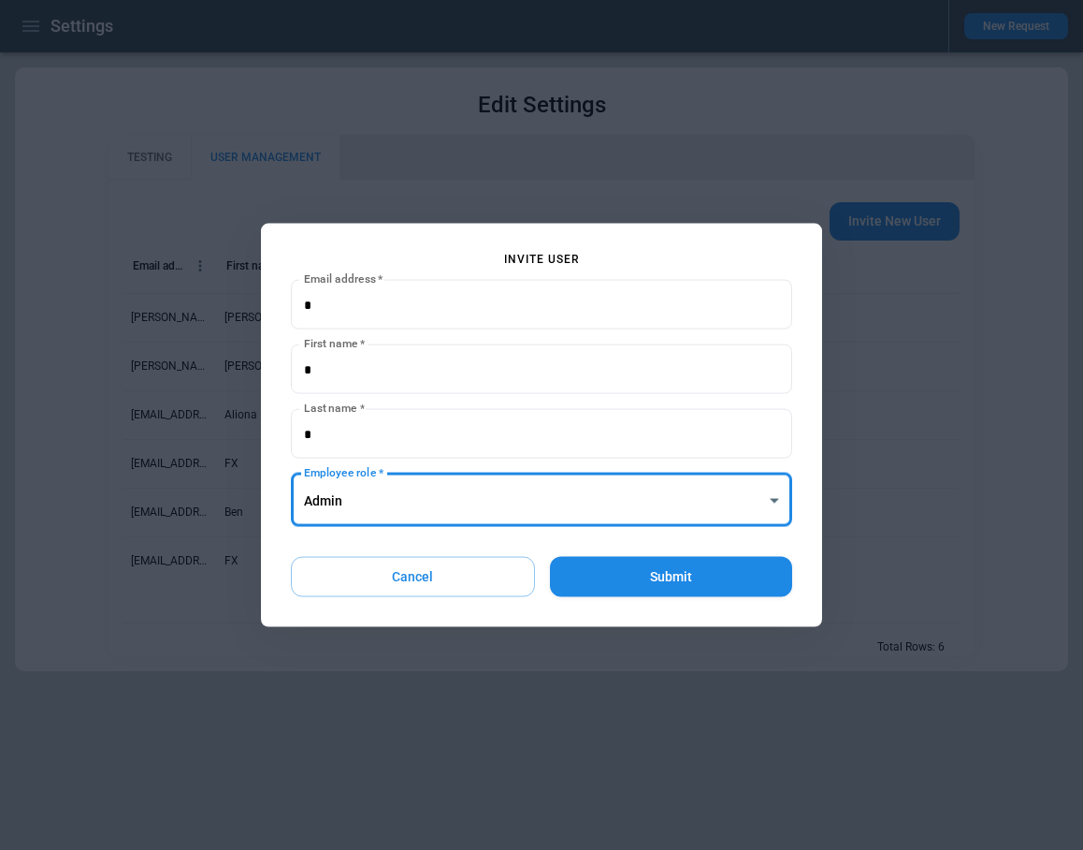
click at [676, 584] on button "Submit" at bounding box center [671, 577] width 242 height 40
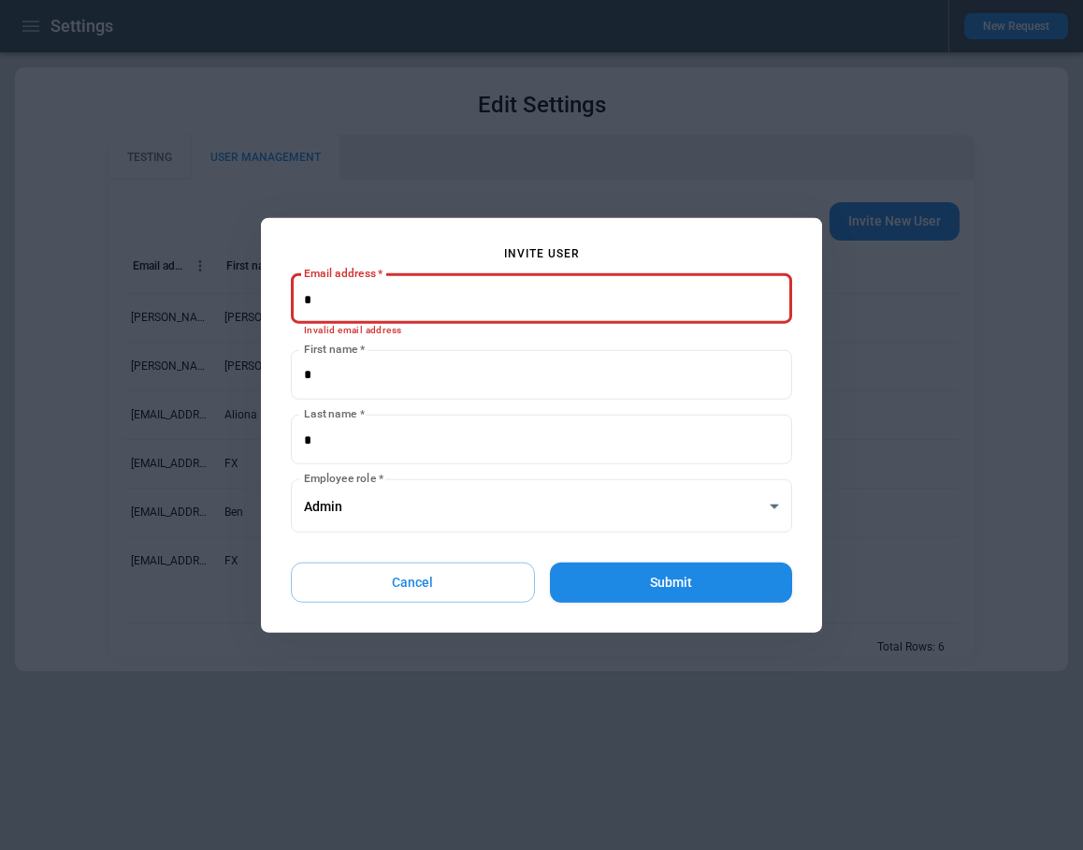
drag, startPoint x: 300, startPoint y: 326, endPoint x: 433, endPoint y: 326, distance: 132.9
click at [312, 326] on div "Email address   * Email address   * Invalid email address" at bounding box center [541, 304] width 501 height 61
click at [408, 581] on button "Cancel" at bounding box center [413, 582] width 244 height 40
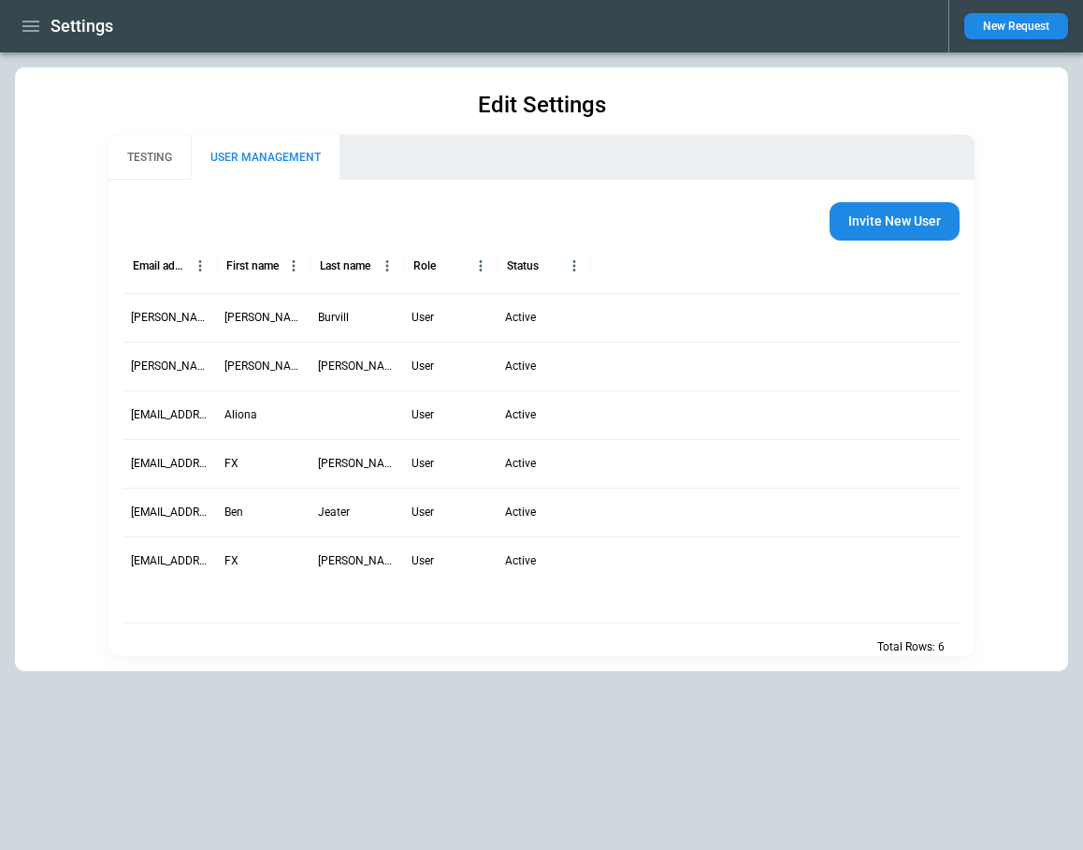
click at [870, 228] on button "Invite New User" at bounding box center [895, 221] width 130 height 38
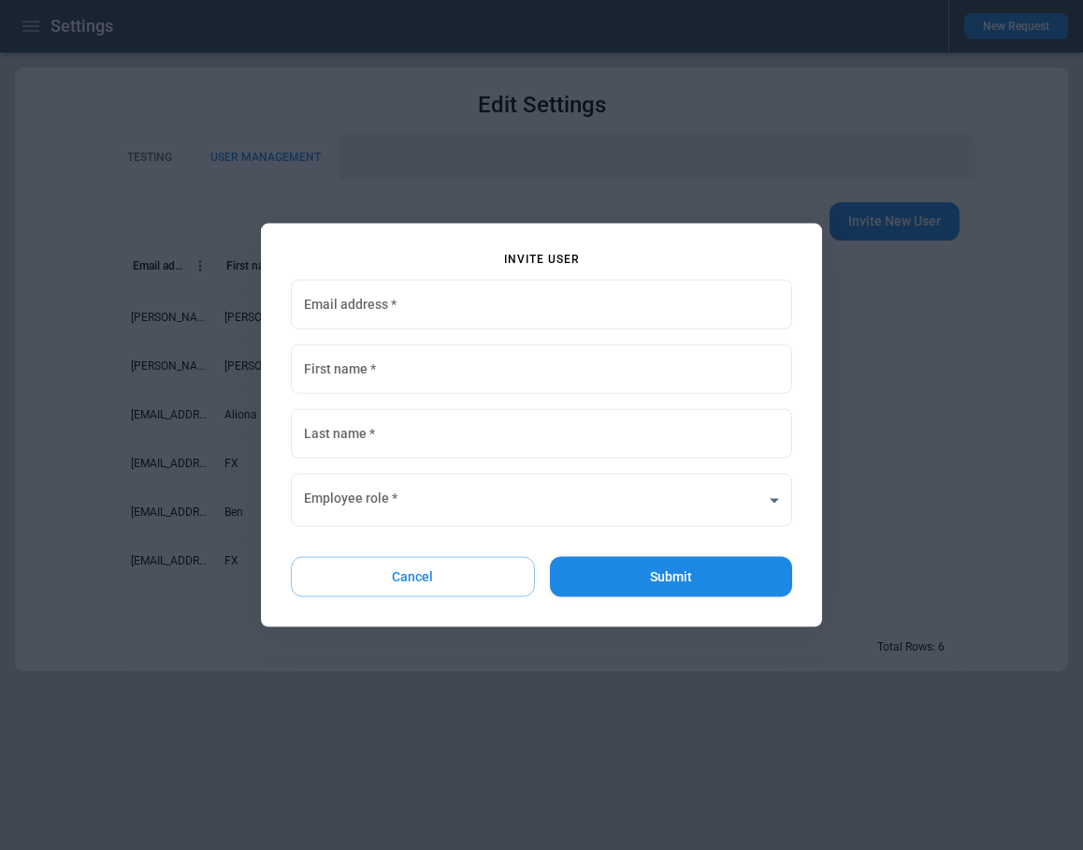
click at [670, 582] on button "Submit" at bounding box center [671, 577] width 242 height 40
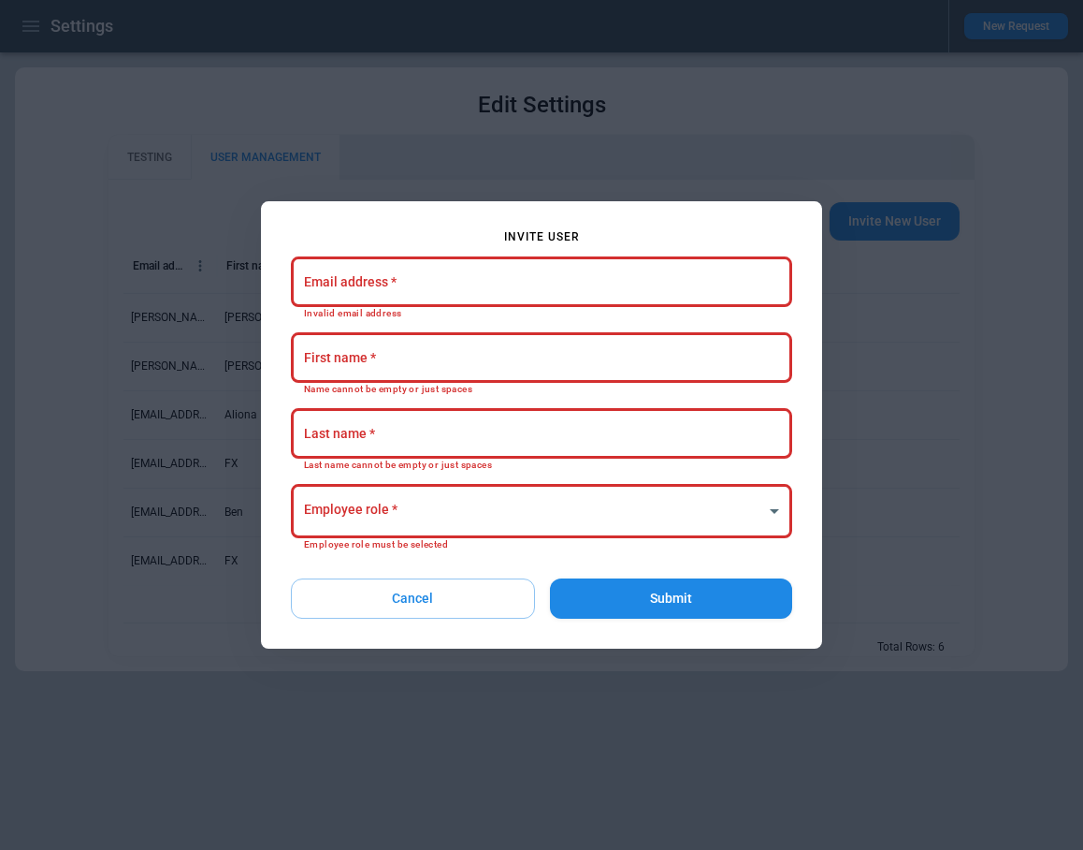
click at [456, 613] on button "Cancel" at bounding box center [413, 598] width 244 height 40
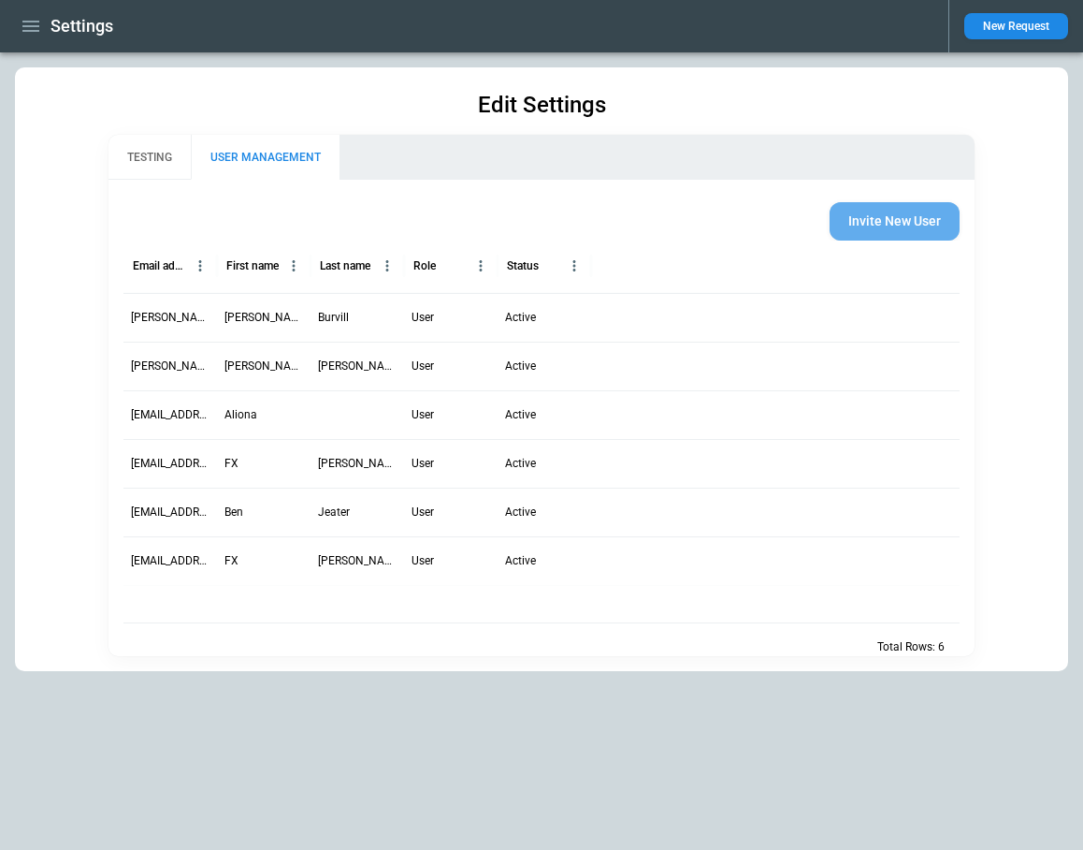
click at [877, 221] on button "Invite New User" at bounding box center [895, 221] width 130 height 38
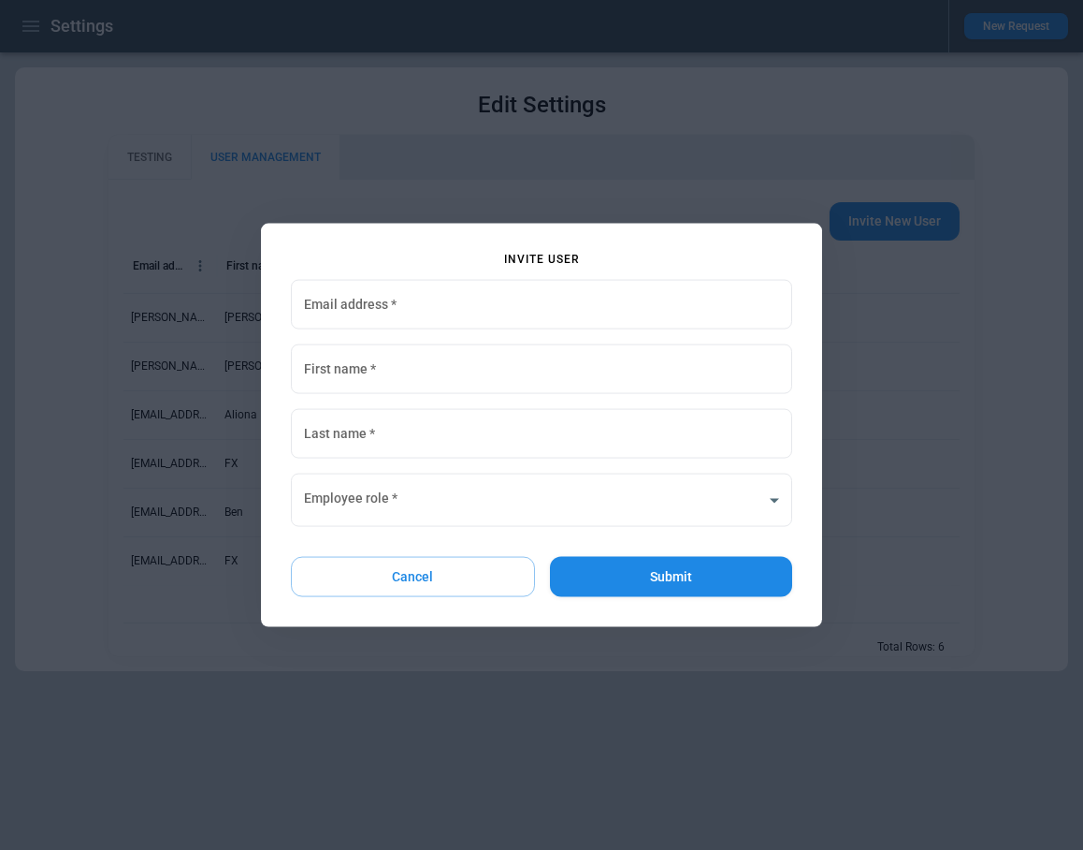
click at [615, 570] on button "Submit" at bounding box center [671, 577] width 242 height 40
